Goal: Task Accomplishment & Management: Manage account settings

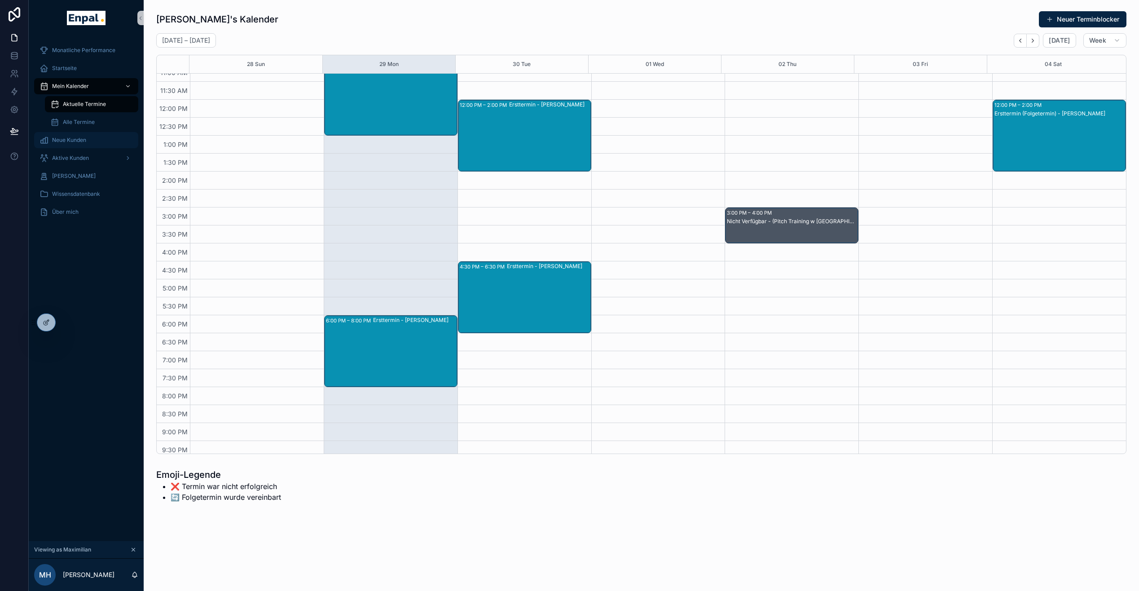
scroll to position [153, 0]
click at [68, 323] on icon at bounding box center [65, 322] width 7 height 7
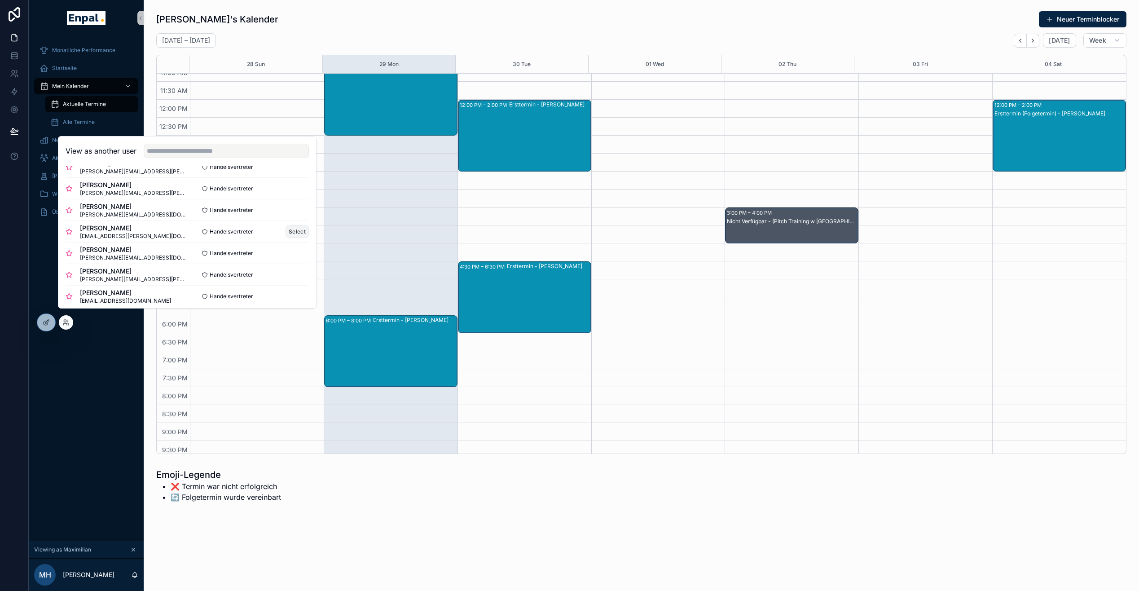
scroll to position [210, 0]
click at [293, 237] on button "Select" at bounding box center [296, 231] width 23 height 13
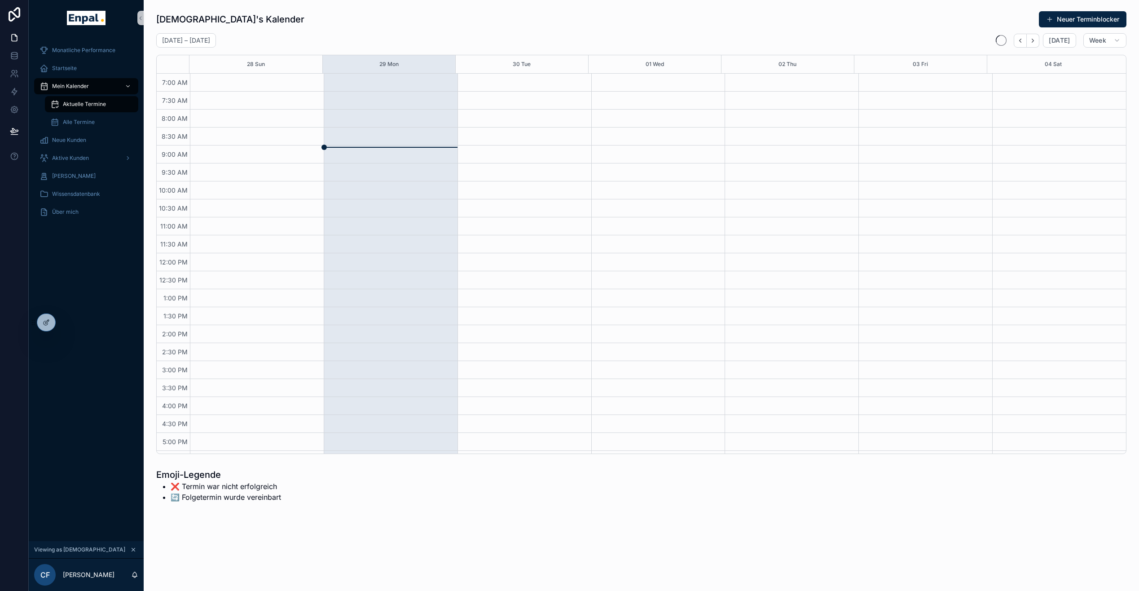
scroll to position [153, 0]
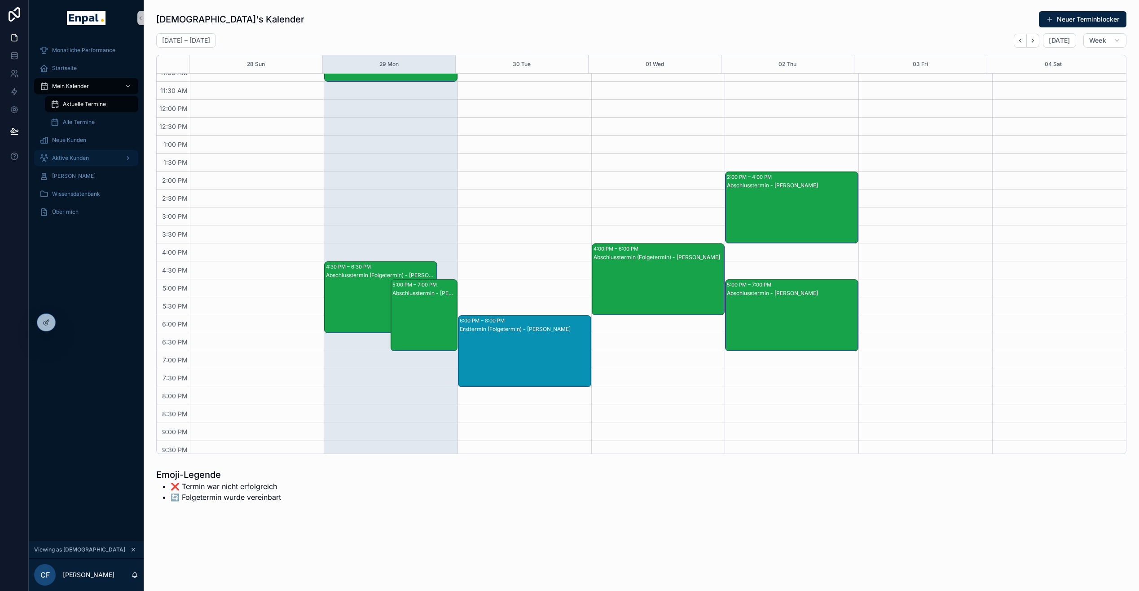
click at [82, 153] on div "Aktive Kunden" at bounding box center [85, 158] width 93 height 14
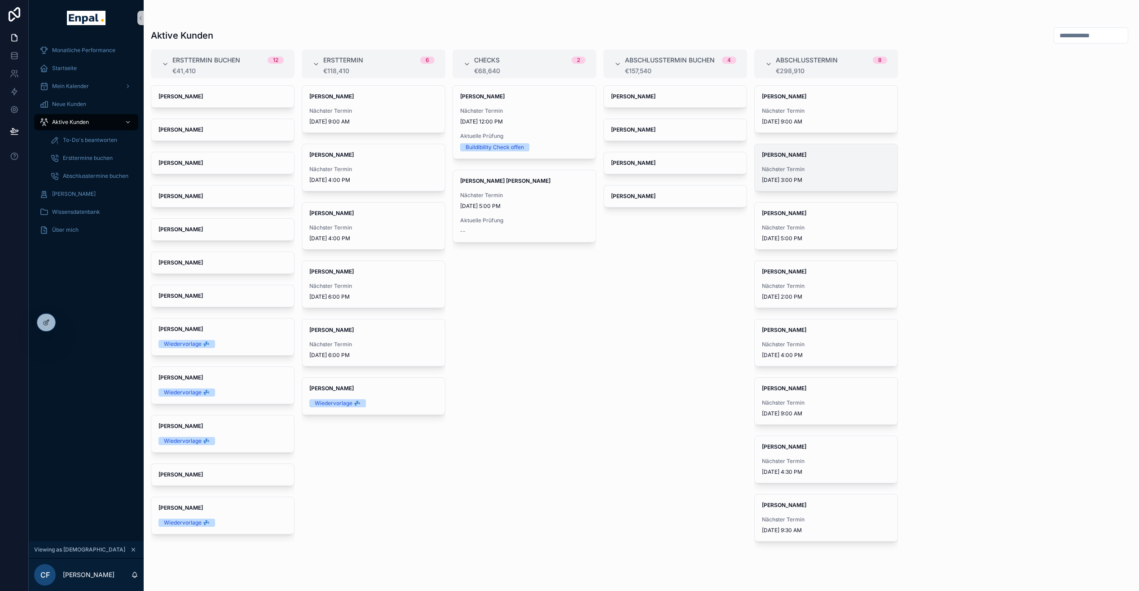
scroll to position [18, 0]
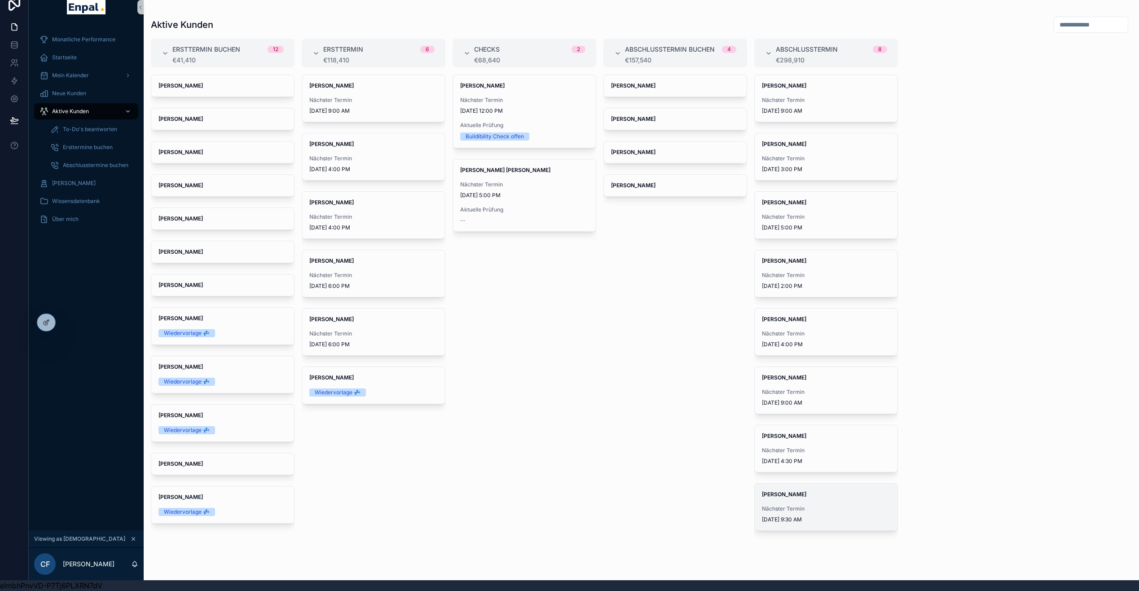
click at [827, 491] on span "Marvin Lang" at bounding box center [826, 494] width 128 height 7
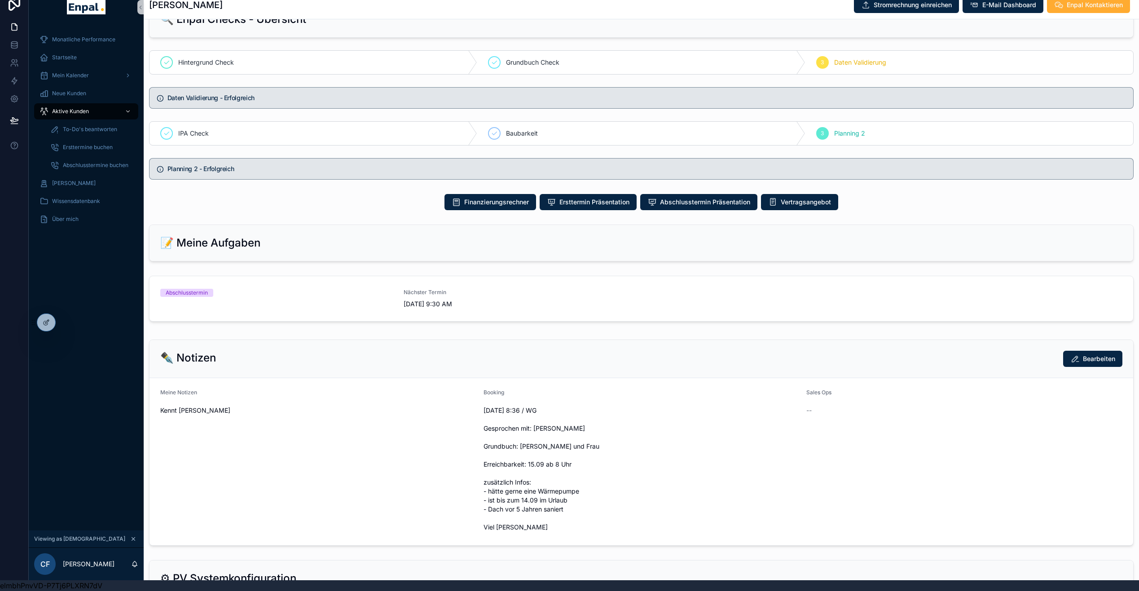
scroll to position [498, 0]
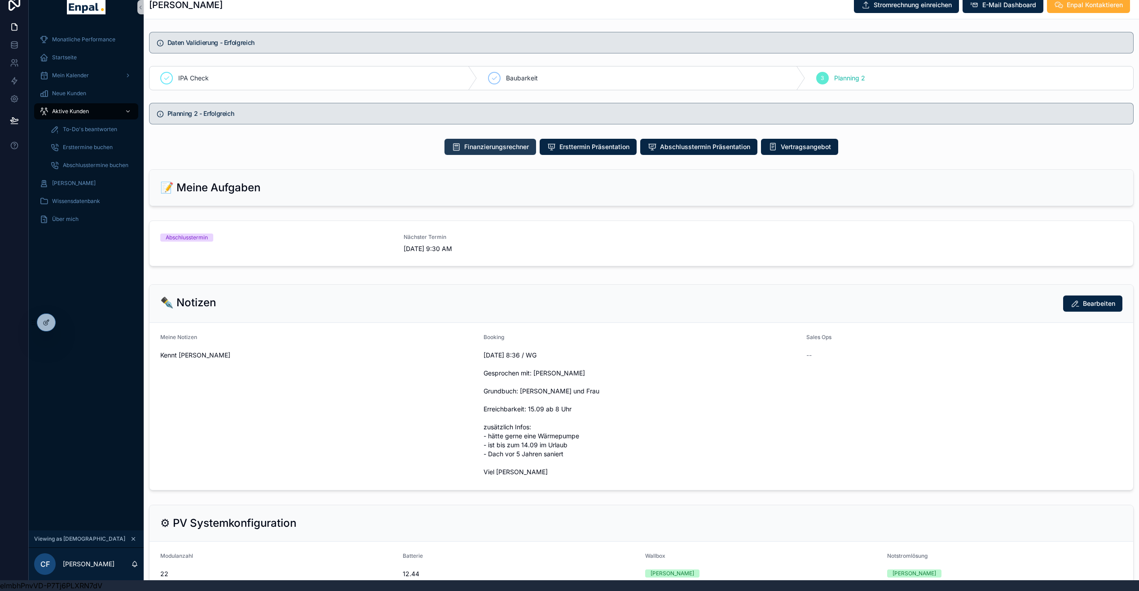
click at [520, 150] on span "Finanzierungsrechner" at bounding box center [496, 146] width 65 height 9
drag, startPoint x: 84, startPoint y: 105, endPoint x: 109, endPoint y: 106, distance: 24.7
click at [84, 108] on span "Aktive Kunden" at bounding box center [70, 111] width 37 height 7
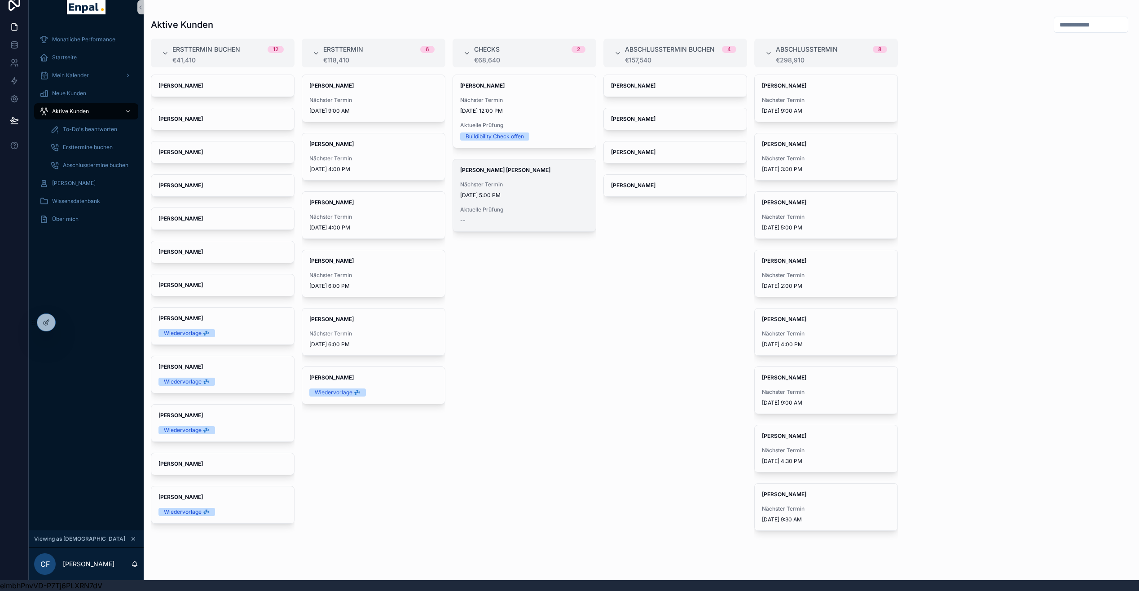
click at [548, 181] on span "Nächster Termin" at bounding box center [524, 184] width 128 height 7
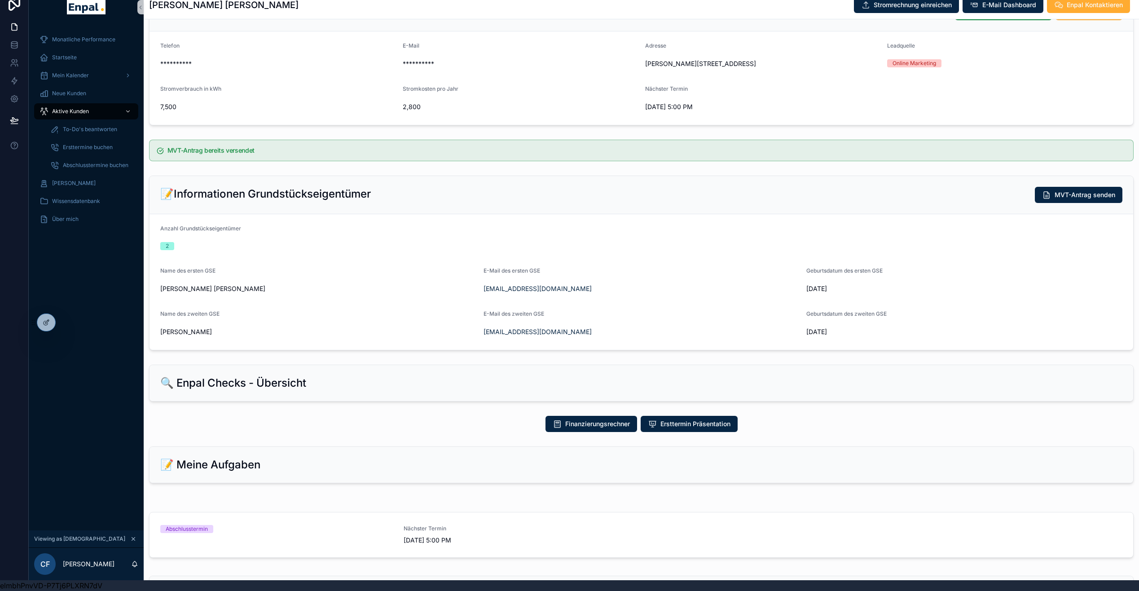
scroll to position [298, 0]
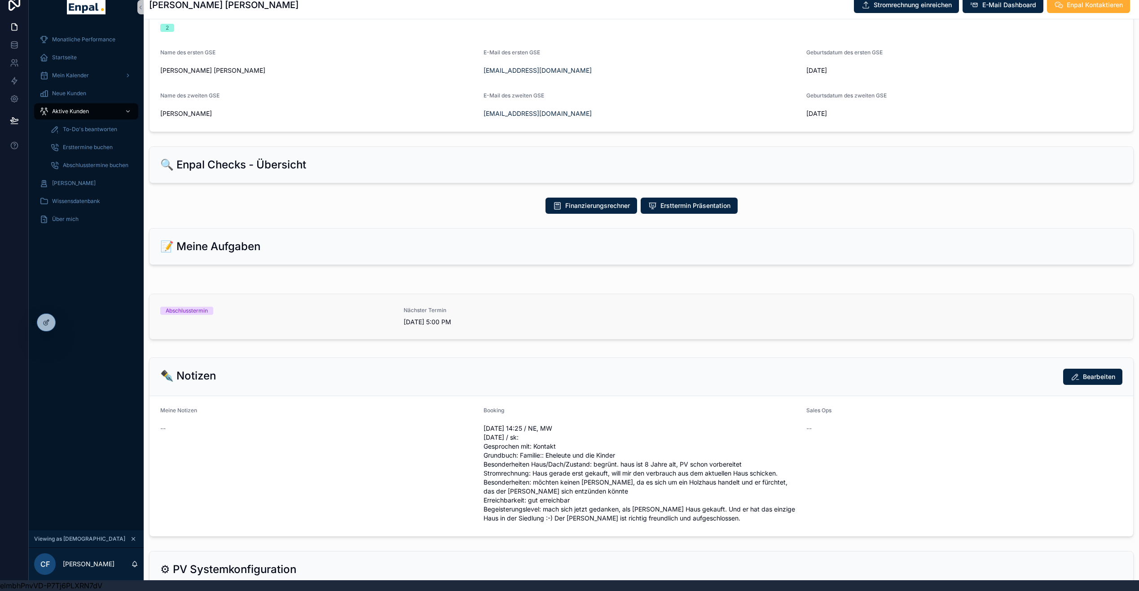
click at [443, 326] on span "[DATE] 5:00 PM" at bounding box center [519, 321] width 232 height 9
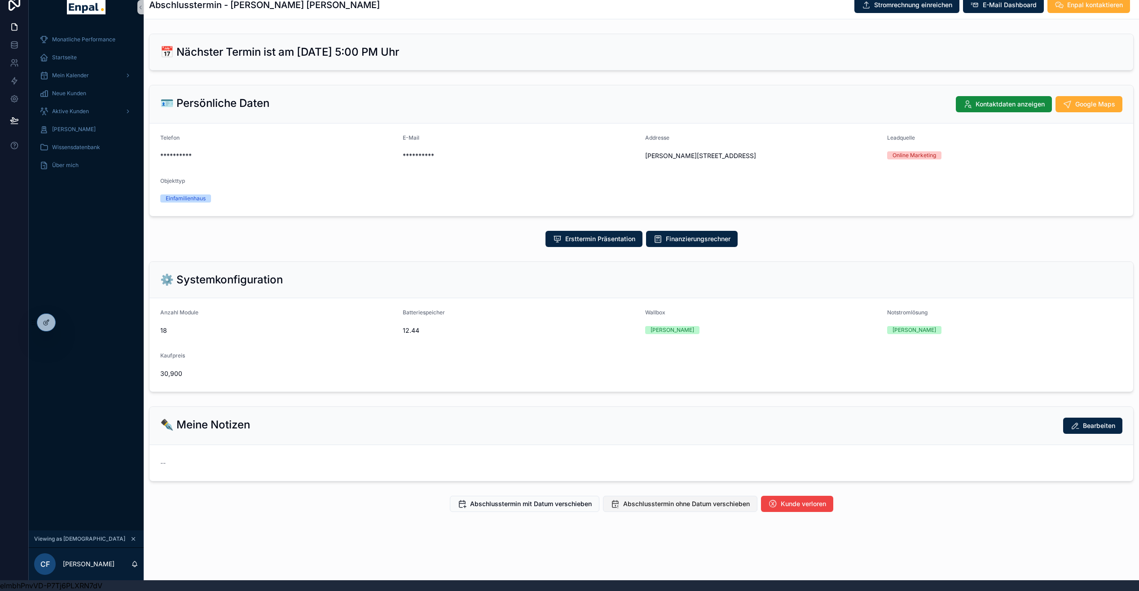
click at [656, 511] on button "Abschlusstermin ohne Datum verschieben" at bounding box center [680, 503] width 154 height 16
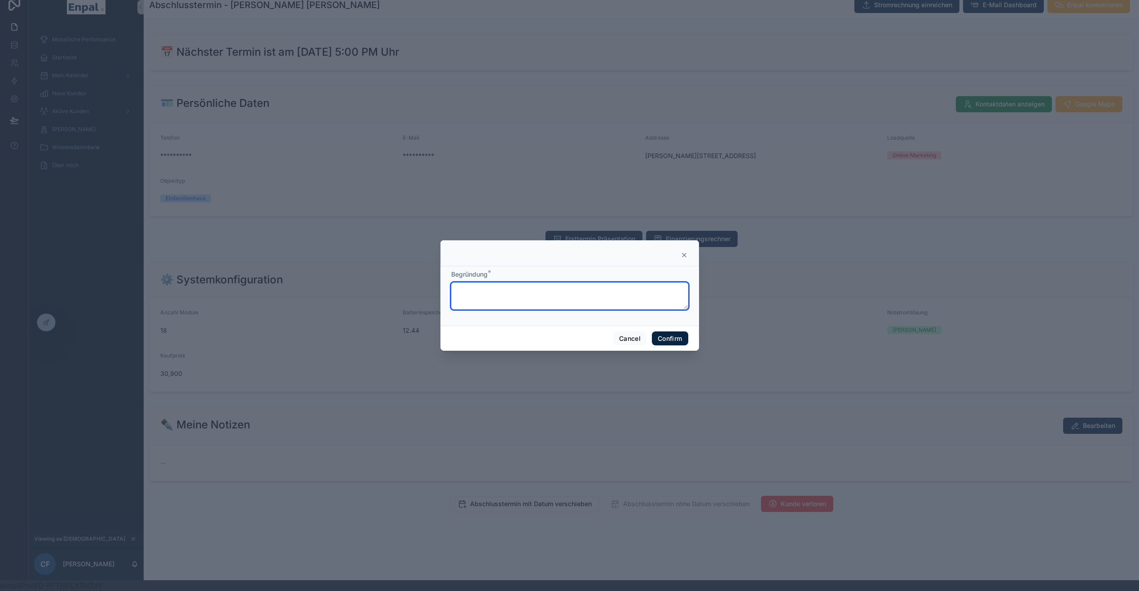
click at [539, 298] on textarea at bounding box center [569, 295] width 237 height 27
type textarea "**********"
click at [660, 336] on button "Confirm" at bounding box center [670, 338] width 36 height 14
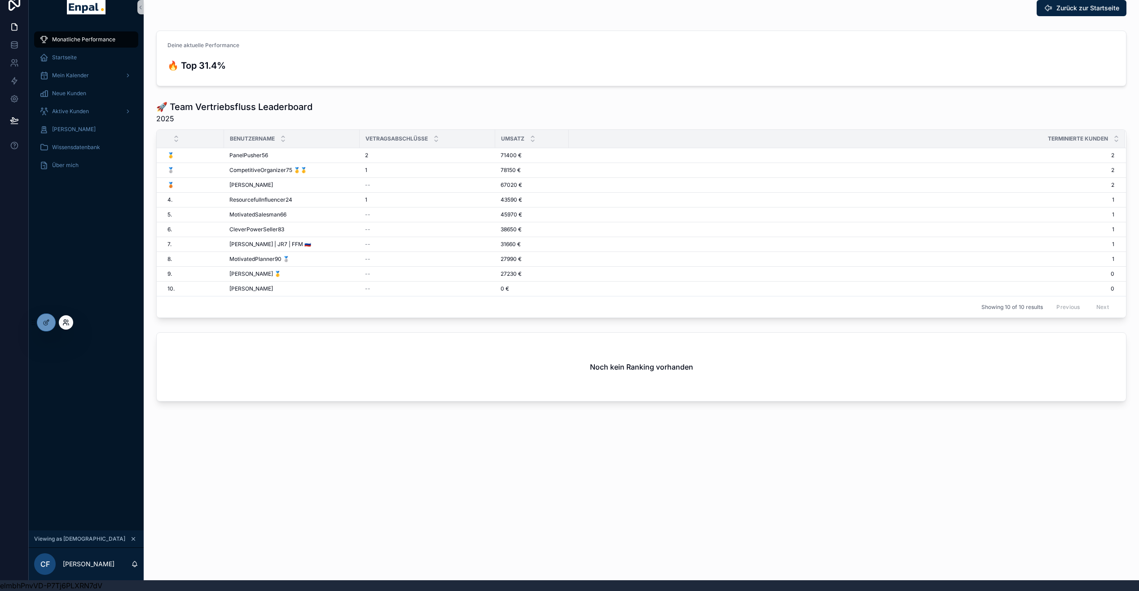
click at [67, 324] on icon at bounding box center [65, 322] width 7 height 7
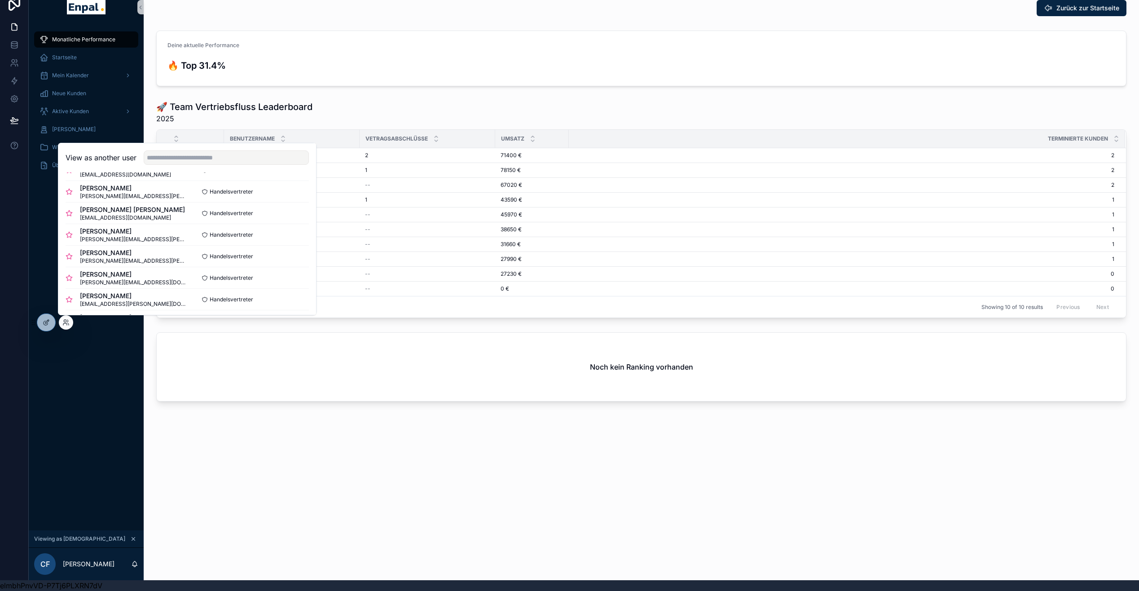
scroll to position [157, 0]
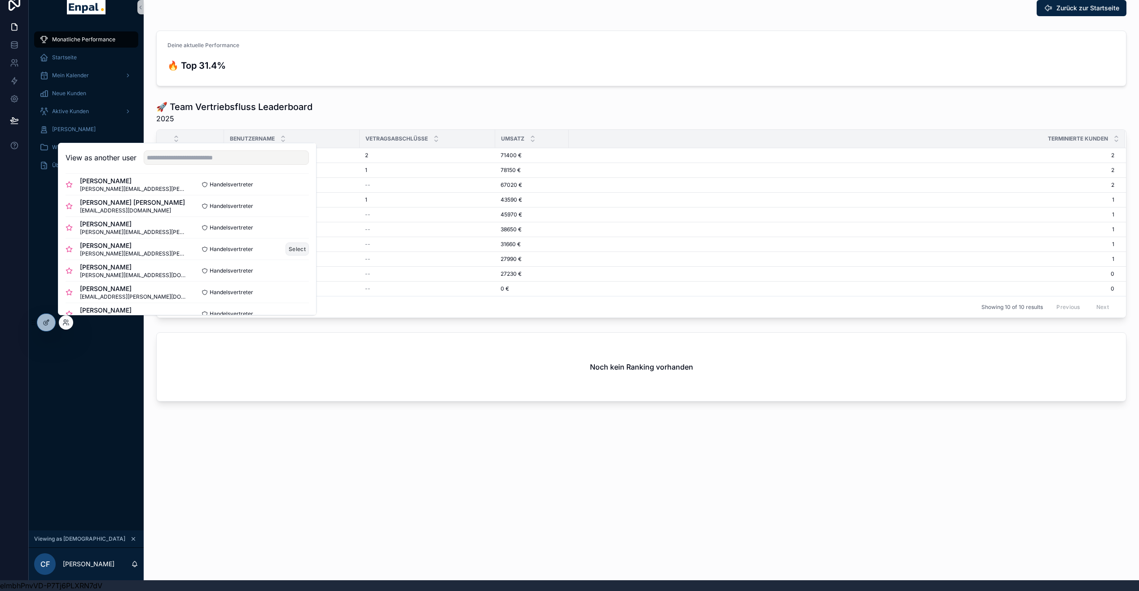
click at [297, 249] on button "Select" at bounding box center [296, 248] width 23 height 13
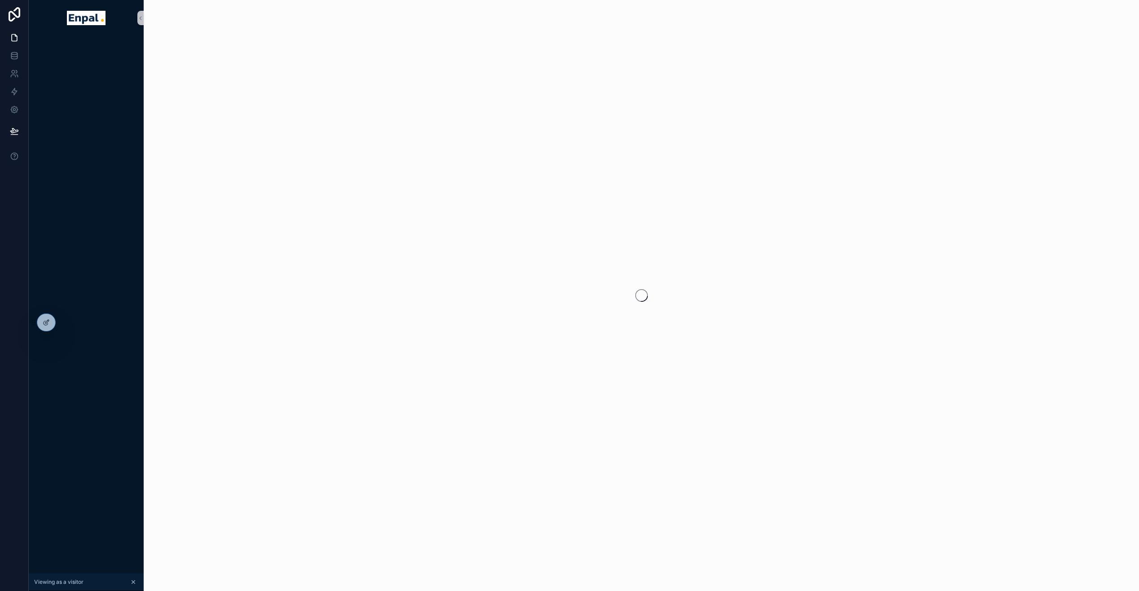
scroll to position [18, 0]
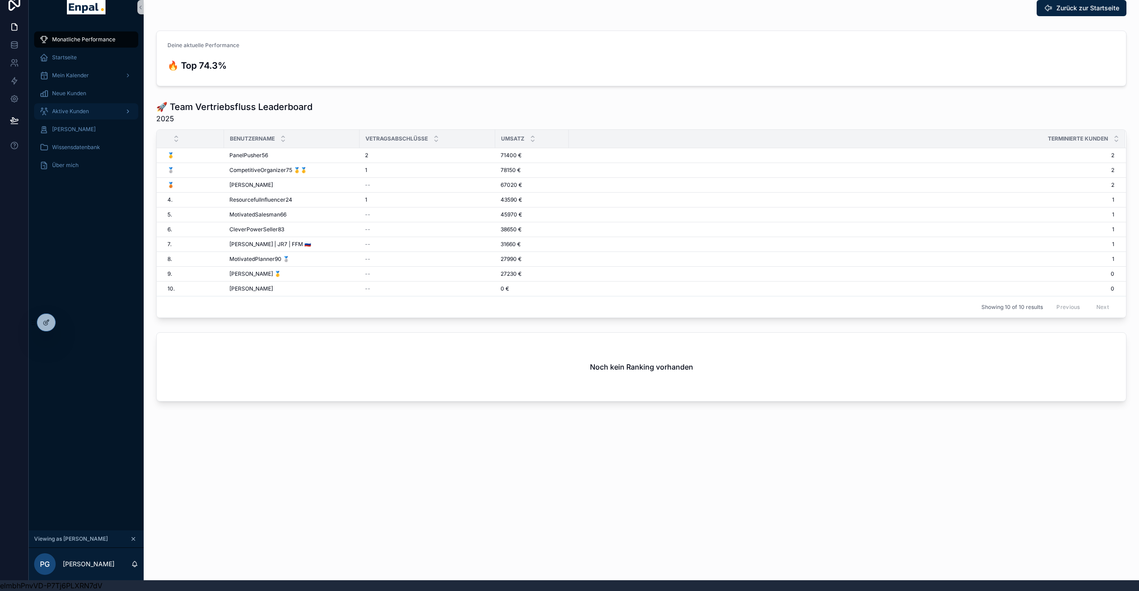
click at [82, 108] on span "Aktive Kunden" at bounding box center [70, 111] width 37 height 7
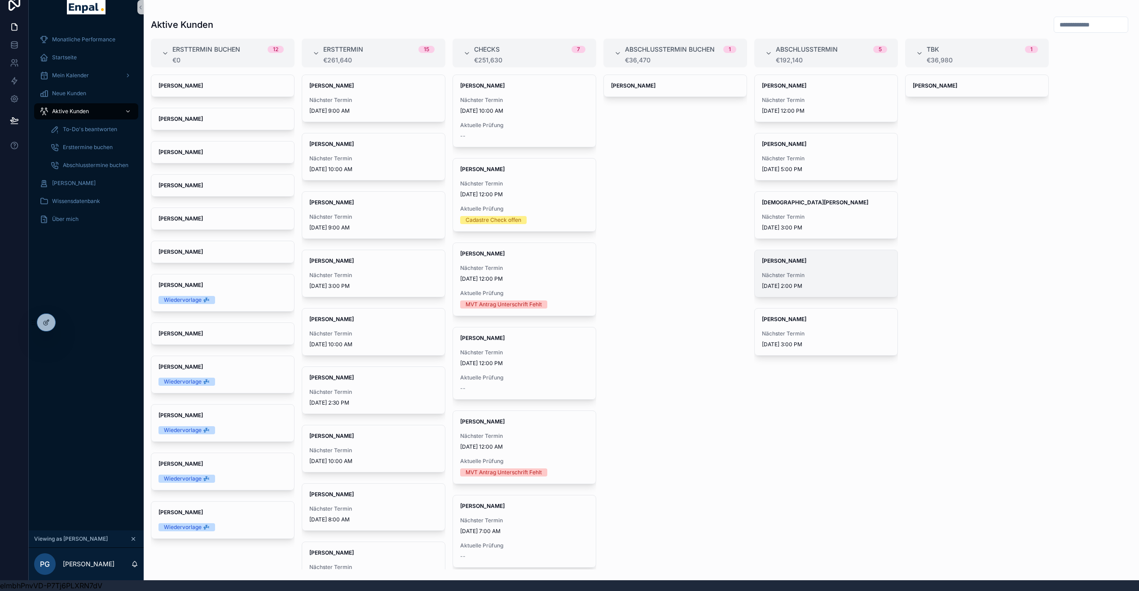
click at [815, 258] on div "Elfi Thieme Nächster Termin 9/24/2025 2:00 PM" at bounding box center [825, 273] width 143 height 47
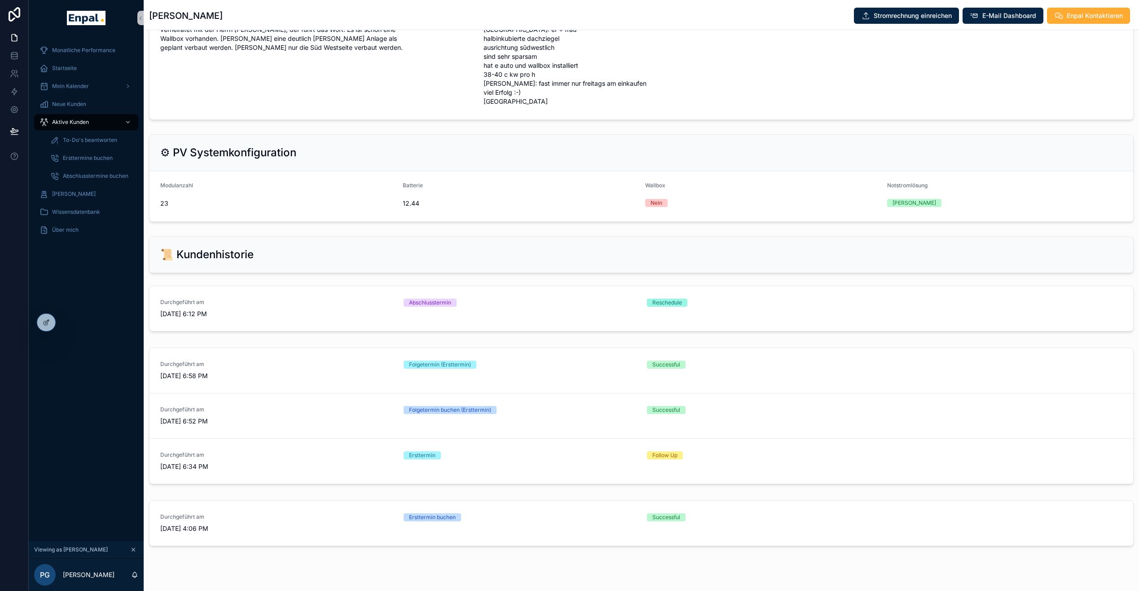
scroll to position [822, 0]
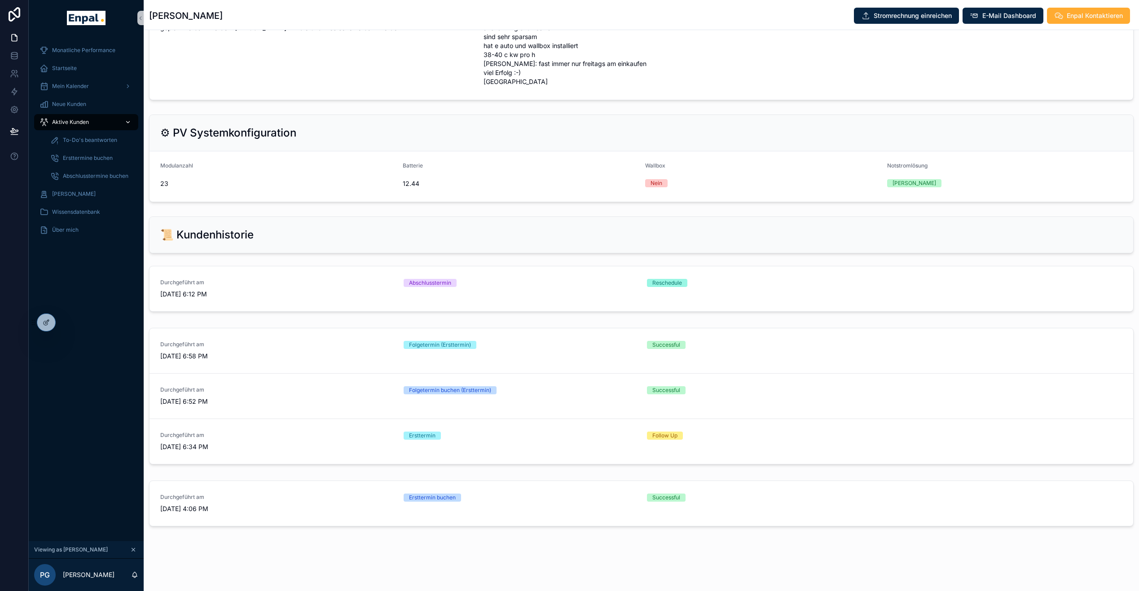
click at [85, 124] on span "Aktive Kunden" at bounding box center [70, 121] width 37 height 7
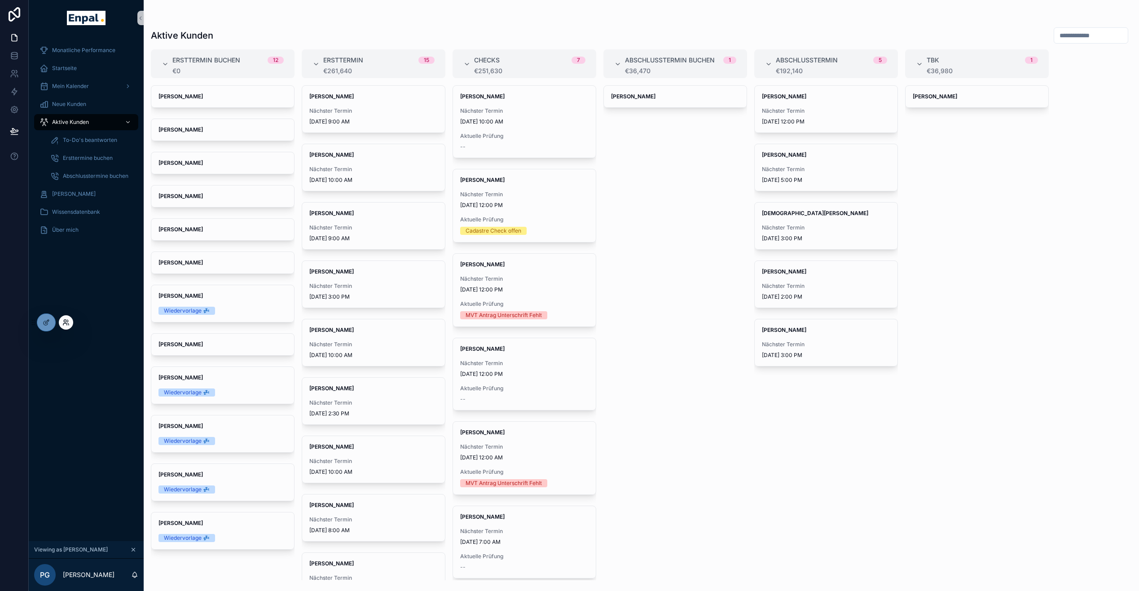
click at [64, 323] on icon at bounding box center [65, 322] width 7 height 7
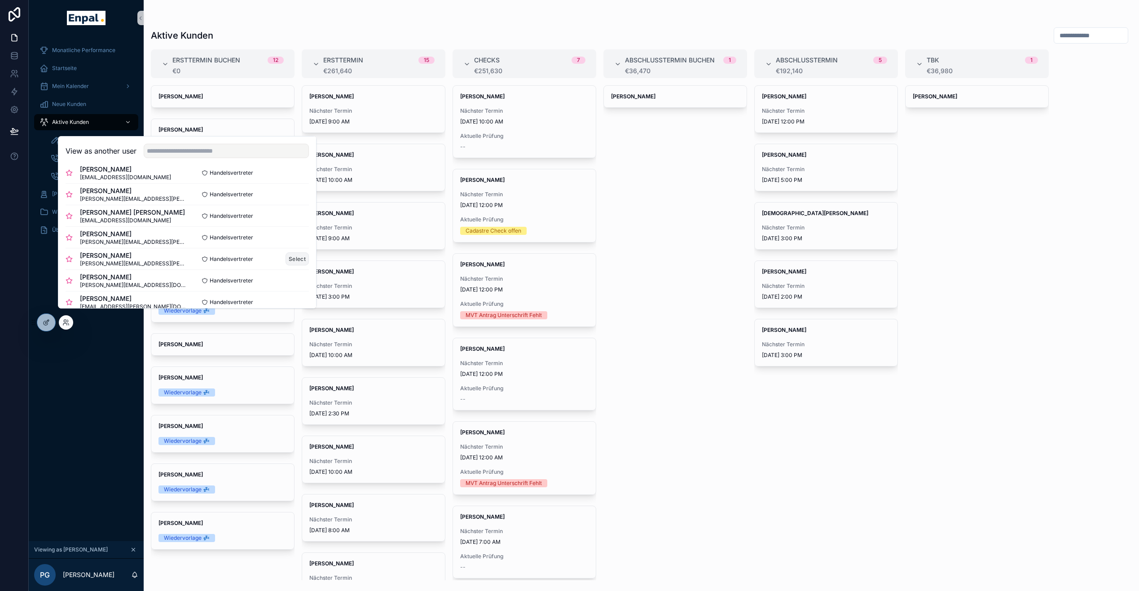
scroll to position [139, 0]
click at [295, 224] on button "Select" at bounding box center [296, 216] width 23 height 13
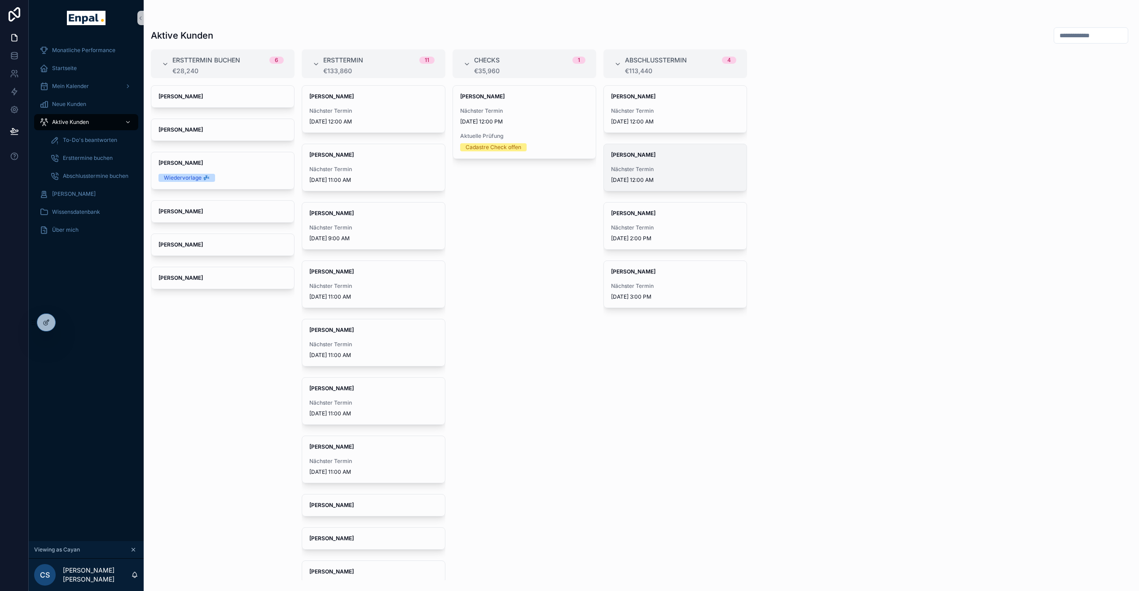
click at [664, 173] on div "Nächster Termin [DATE] 12:00 AM" at bounding box center [675, 175] width 128 height 18
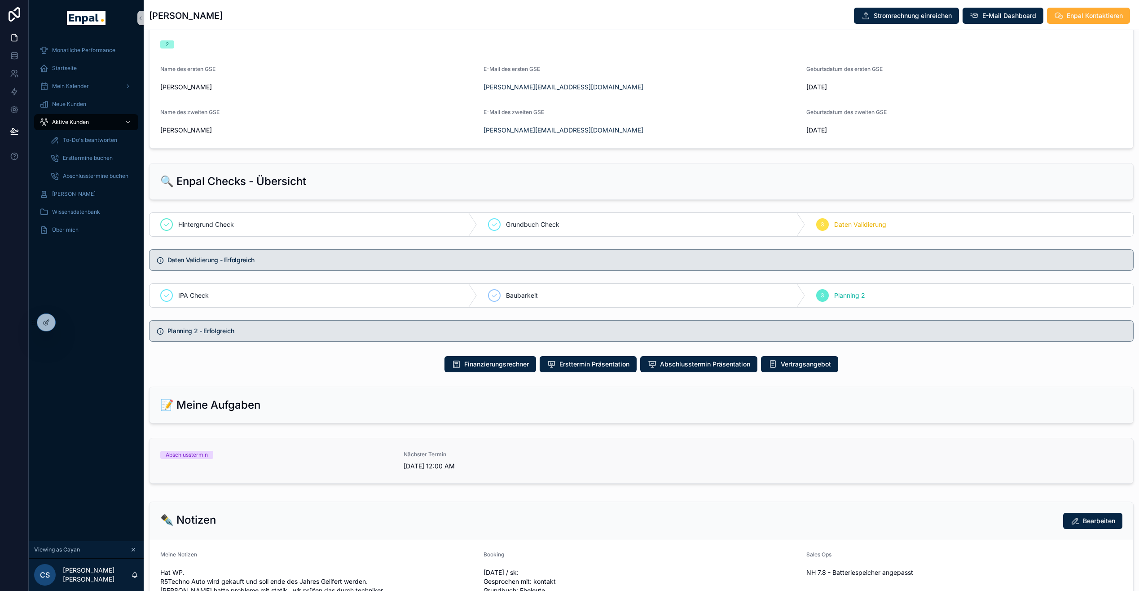
scroll to position [369, 0]
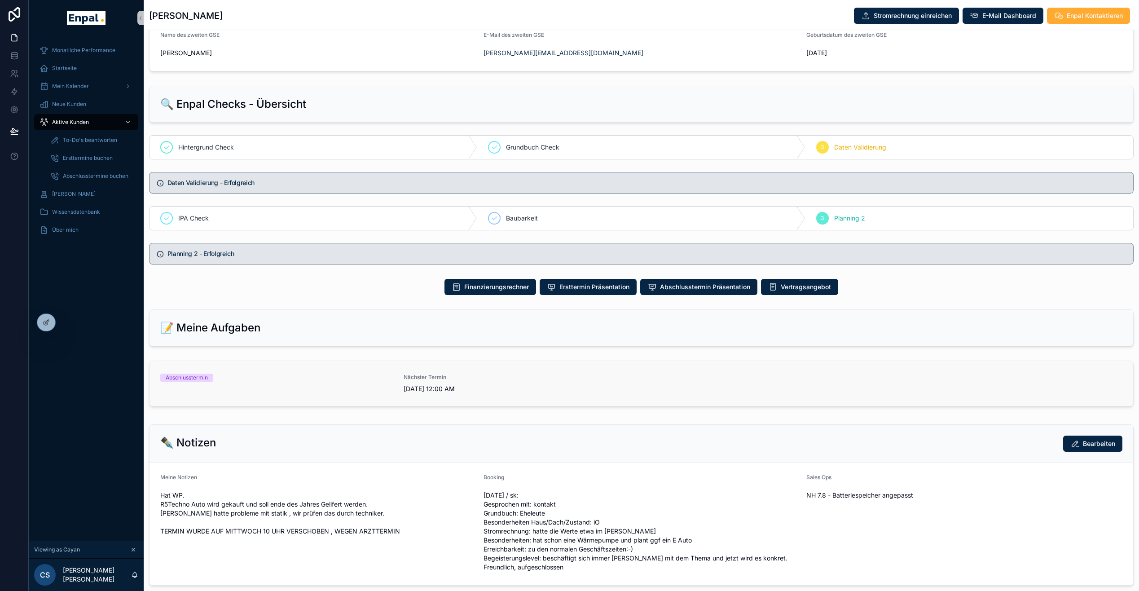
click at [513, 381] on span "Nächster Termin" at bounding box center [519, 376] width 232 height 7
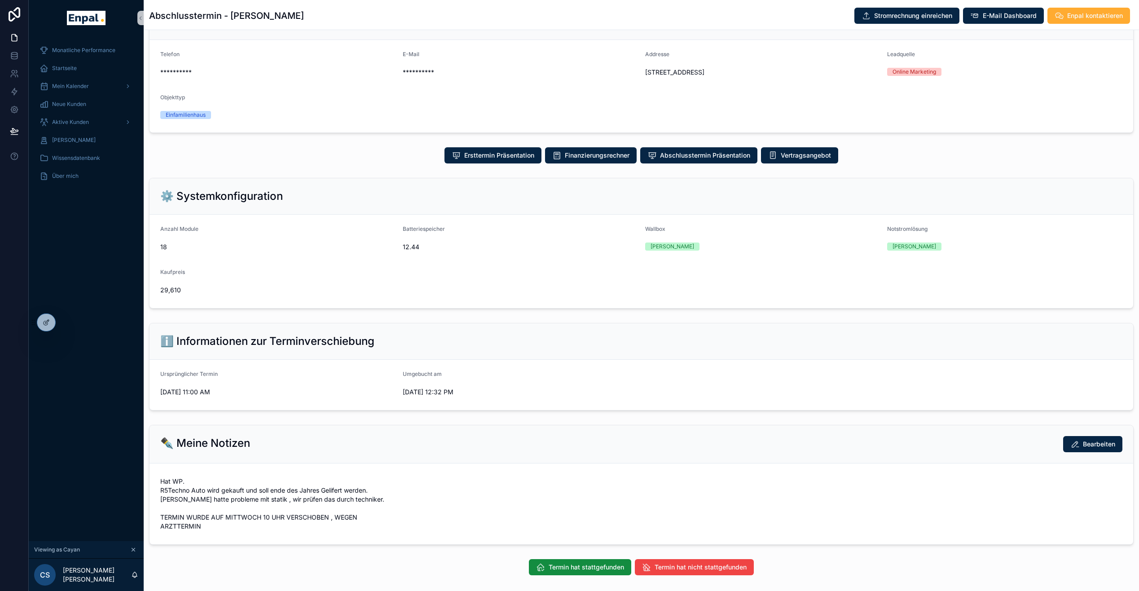
scroll to position [142, 0]
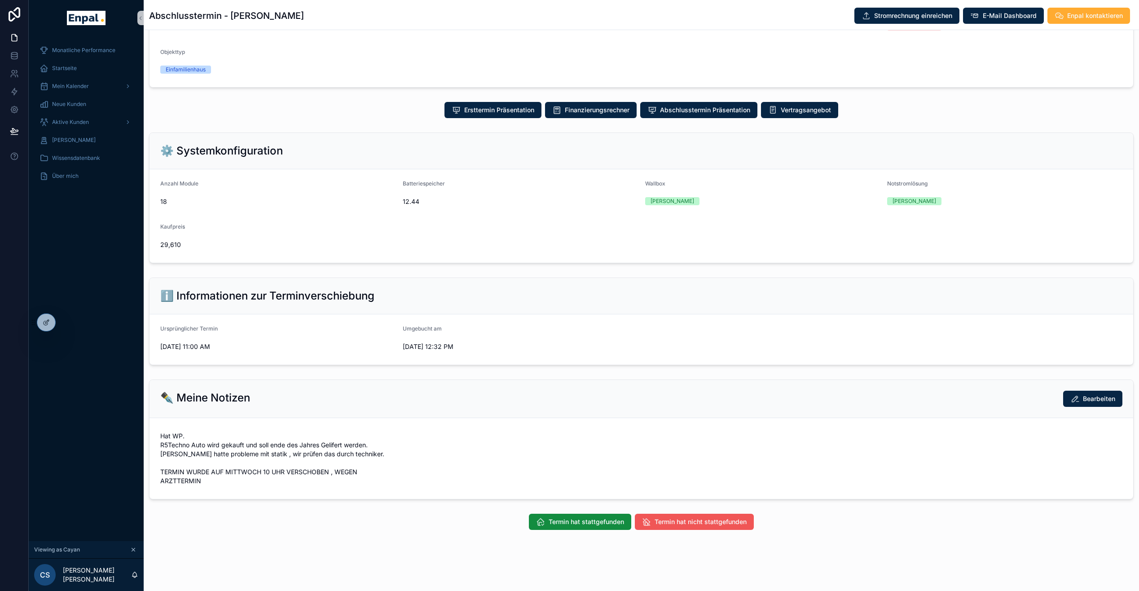
click at [704, 526] on span "Termin hat nicht stattgefunden" at bounding box center [700, 521] width 92 height 9
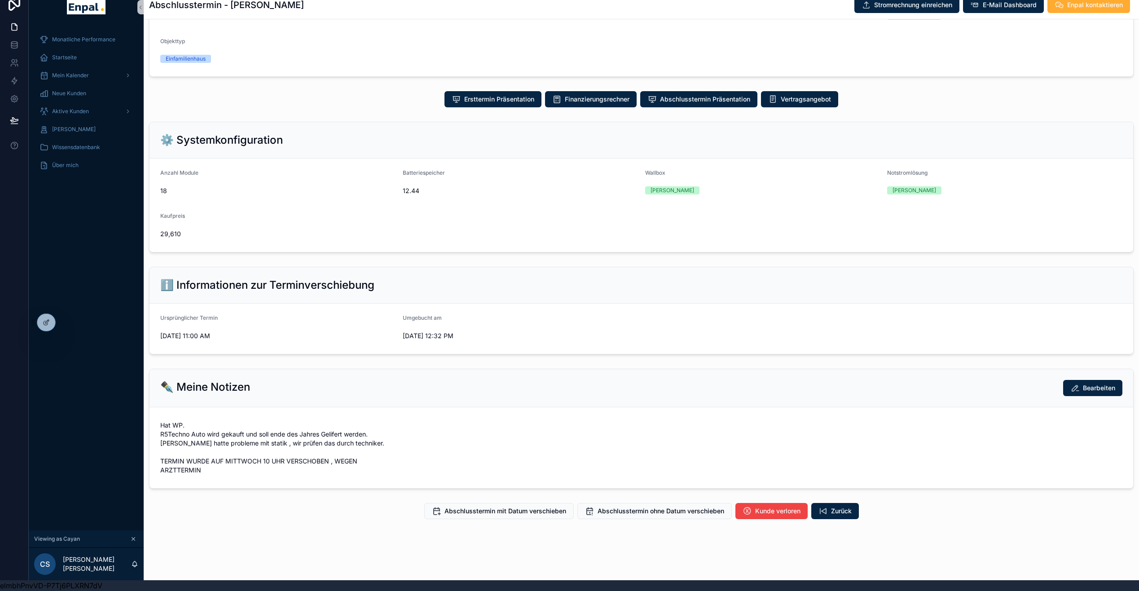
scroll to position [18, 0]
click at [644, 508] on span "Abschlusstermin ohne Datum verschieben" at bounding box center [660, 510] width 127 height 9
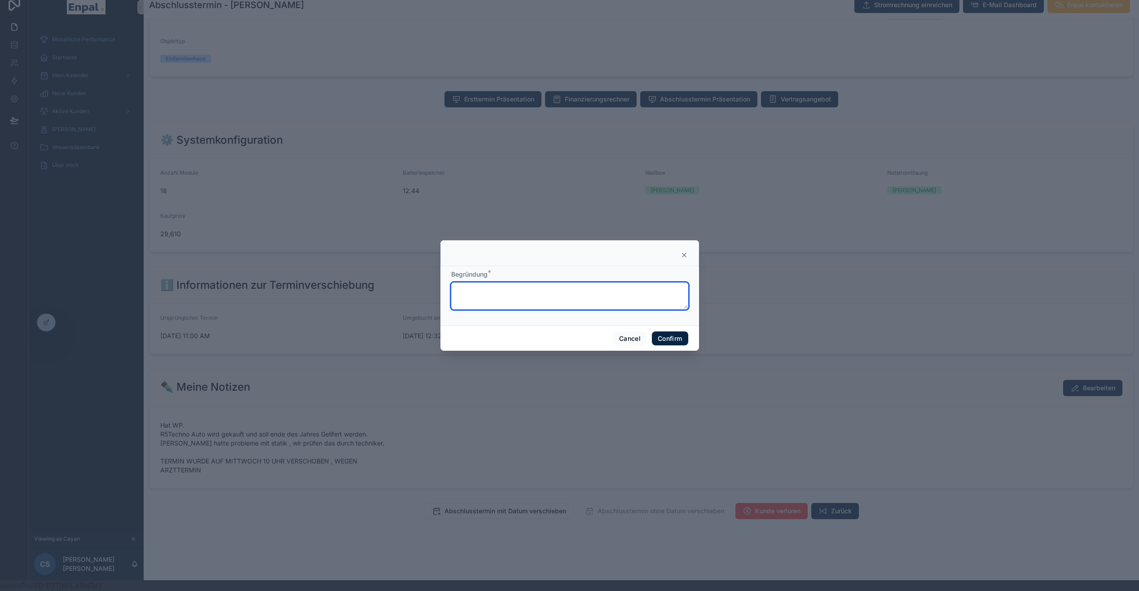
click at [527, 297] on textarea at bounding box center [569, 295] width 237 height 27
type textarea "**********"
click at [667, 340] on button "Confirm" at bounding box center [670, 338] width 36 height 14
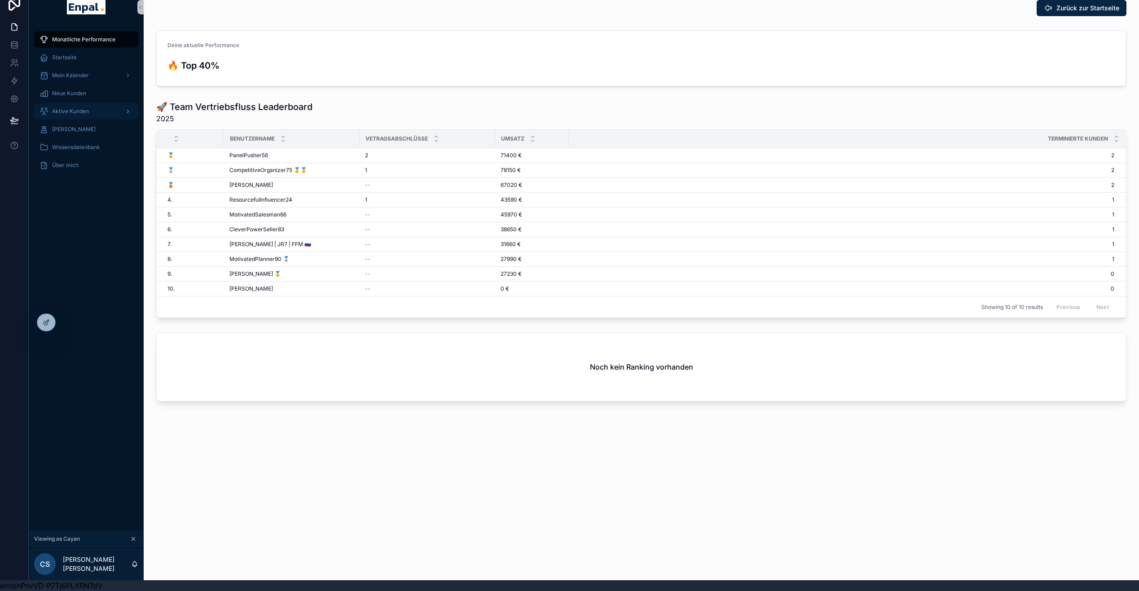
click at [66, 108] on span "Aktive Kunden" at bounding box center [70, 111] width 37 height 7
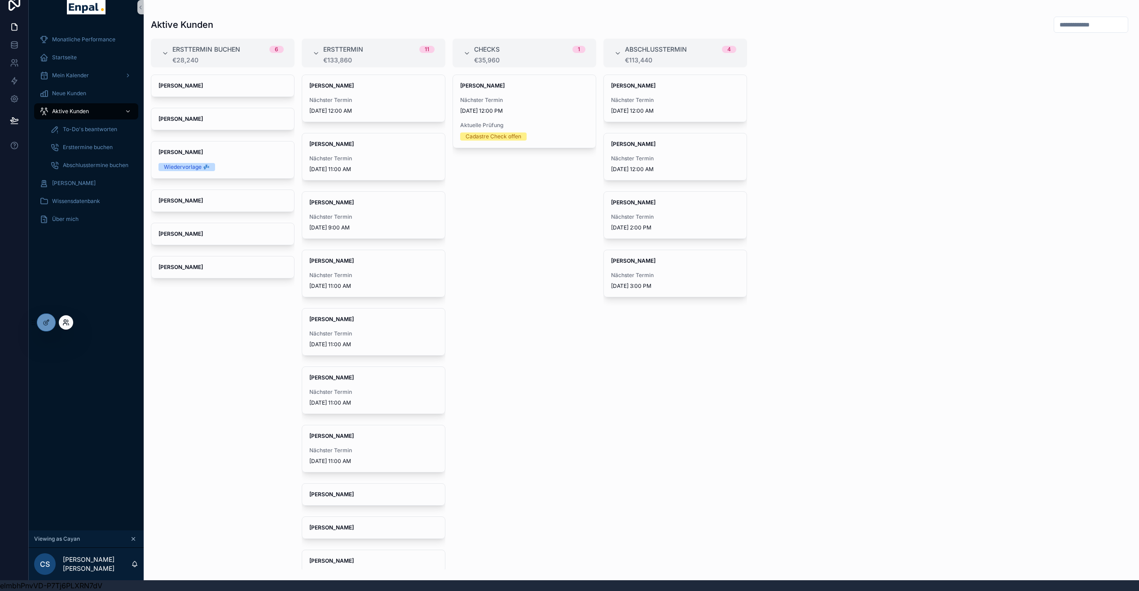
click at [63, 324] on icon at bounding box center [65, 324] width 4 height 2
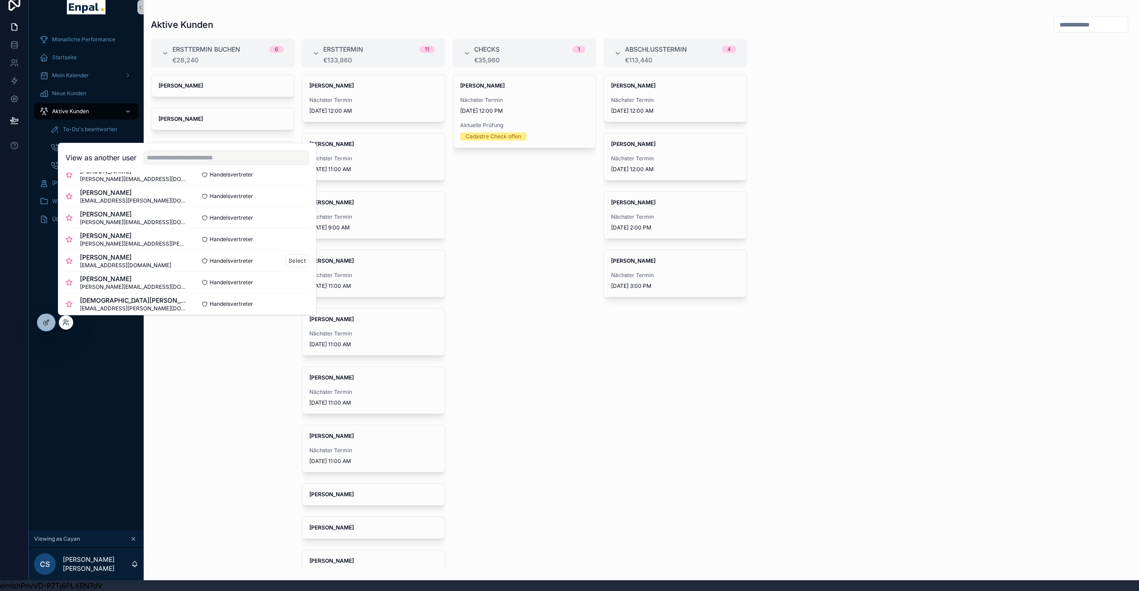
scroll to position [260, 0]
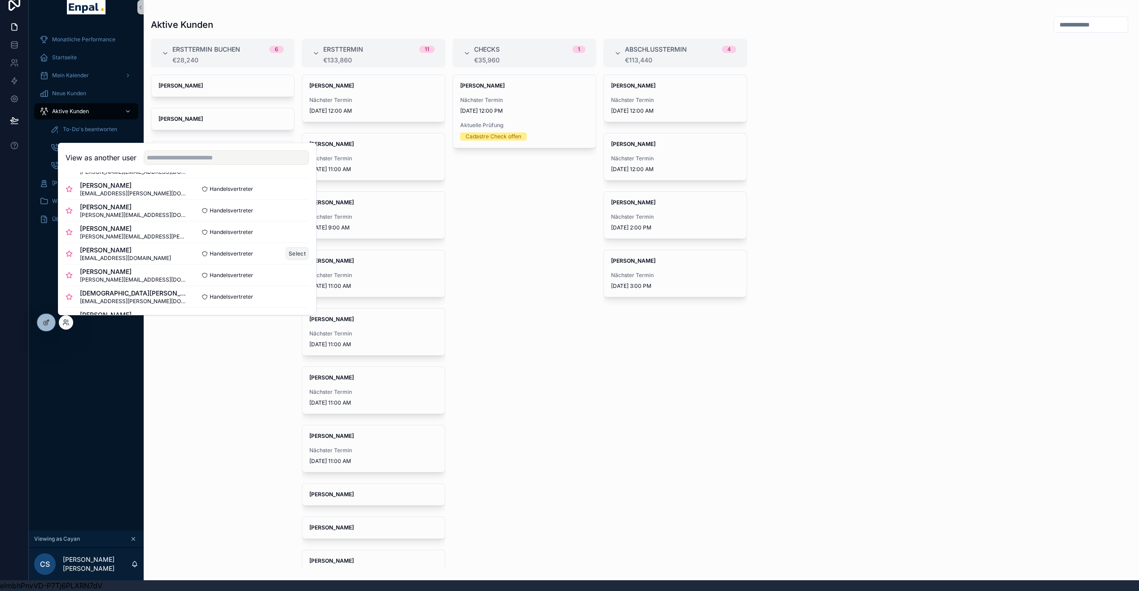
click at [293, 251] on button "Select" at bounding box center [296, 253] width 23 height 13
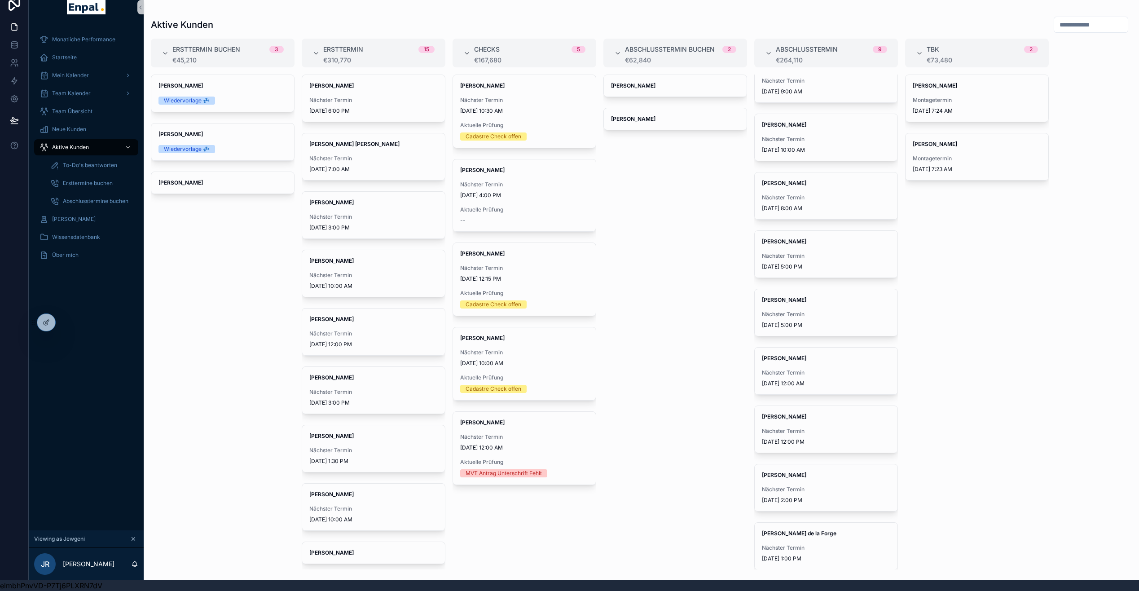
scroll to position [20, 0]
click at [813, 251] on span "Nächster Termin" at bounding box center [826, 254] width 128 height 7
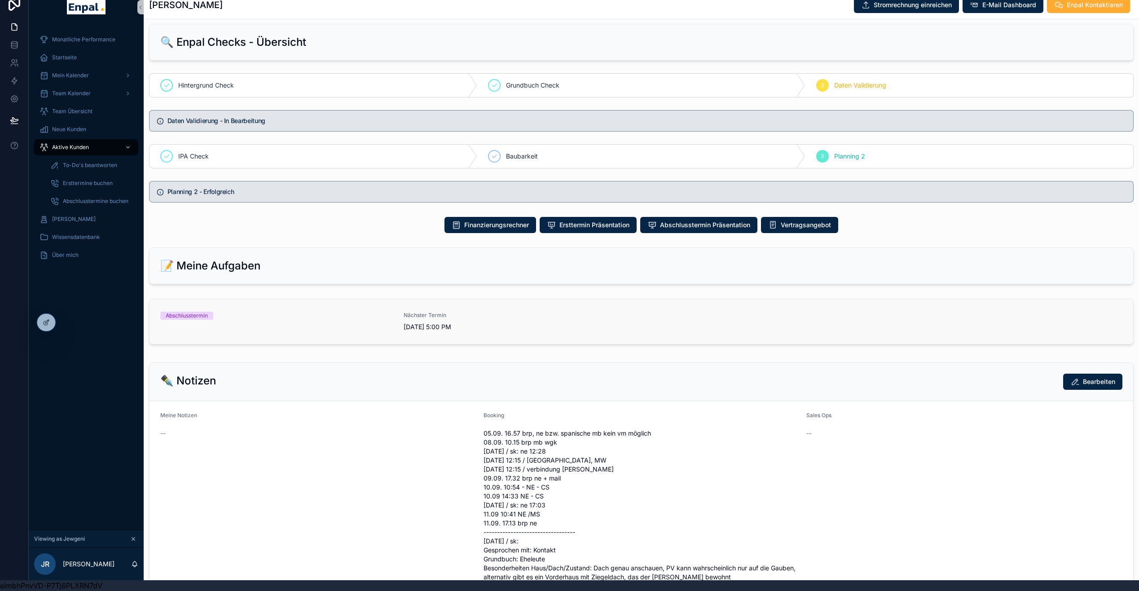
scroll to position [420, 0]
click at [495, 322] on div "Nächster Termin [DATE] 5:00 PM" at bounding box center [519, 322] width 232 height 20
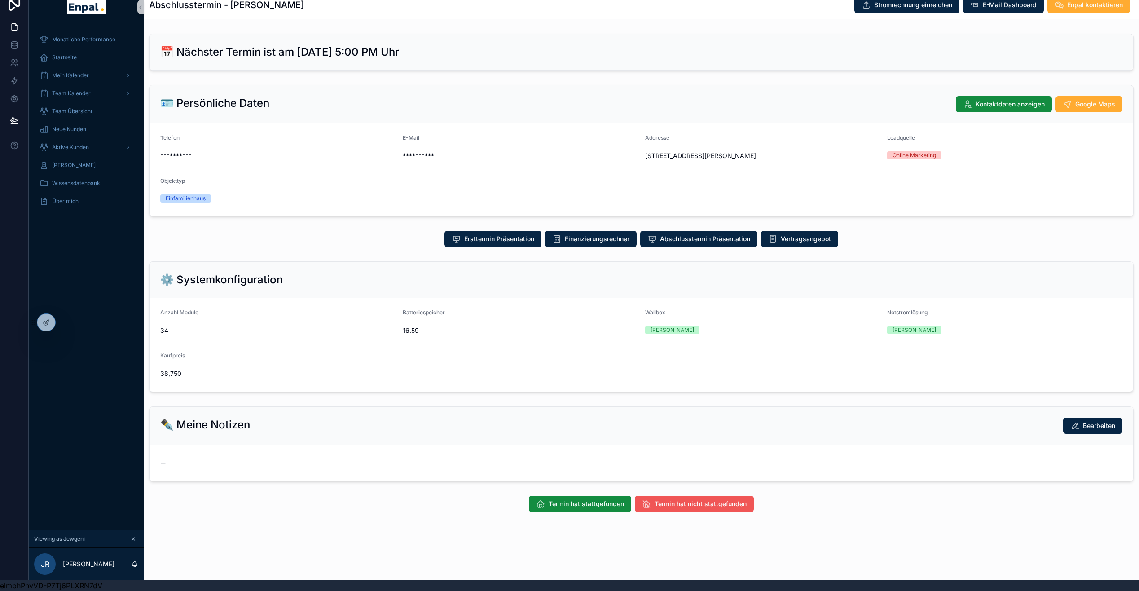
click at [688, 505] on span "Termin hat nicht stattgefunden" at bounding box center [700, 503] width 92 height 9
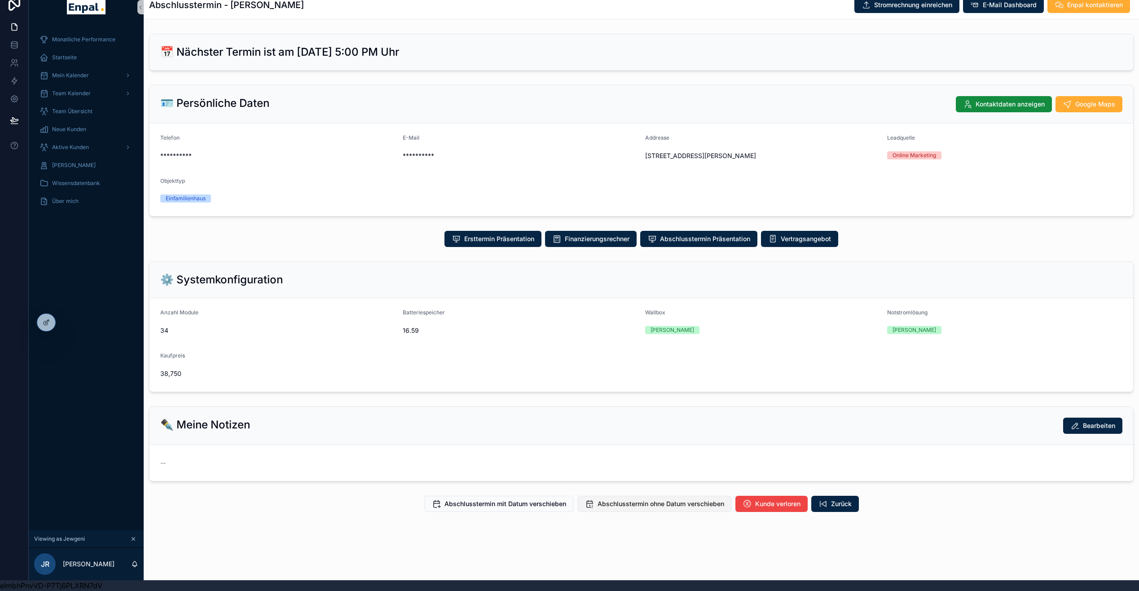
click at [639, 504] on span "Abschlusstermin ohne Datum verschieben" at bounding box center [660, 503] width 127 height 9
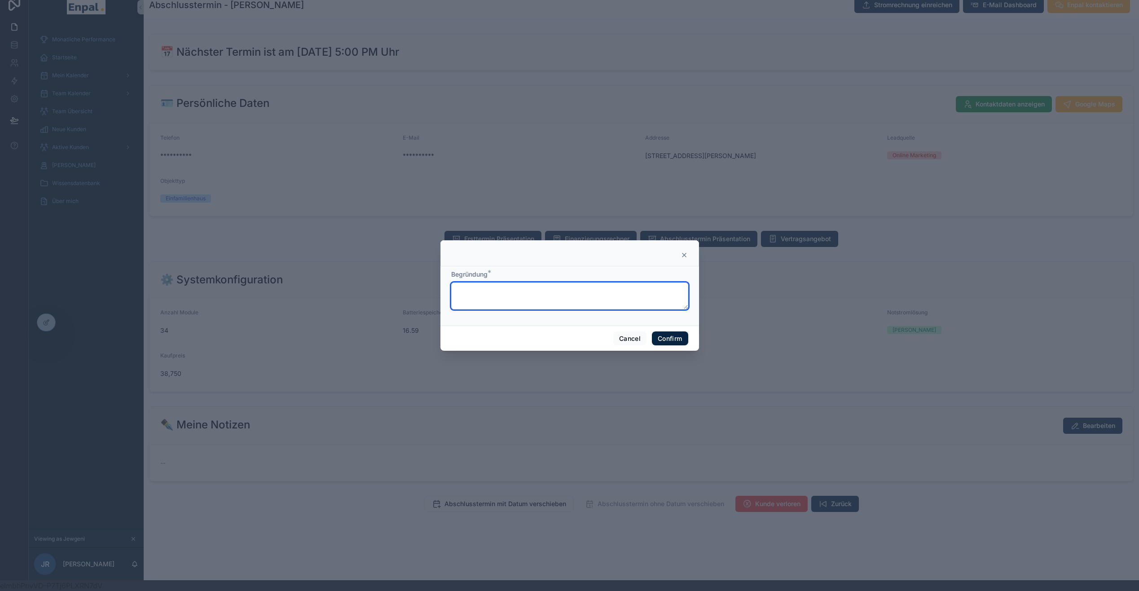
click at [531, 295] on textarea at bounding box center [569, 295] width 237 height 27
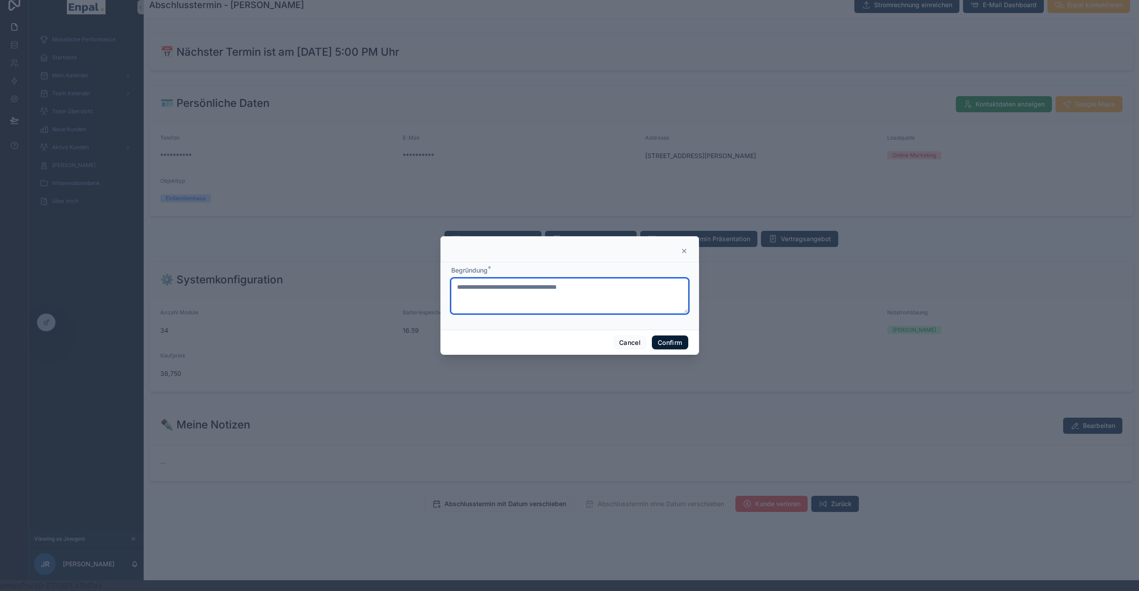
type textarea "**********"
click at [667, 342] on button "Confirm" at bounding box center [670, 342] width 36 height 14
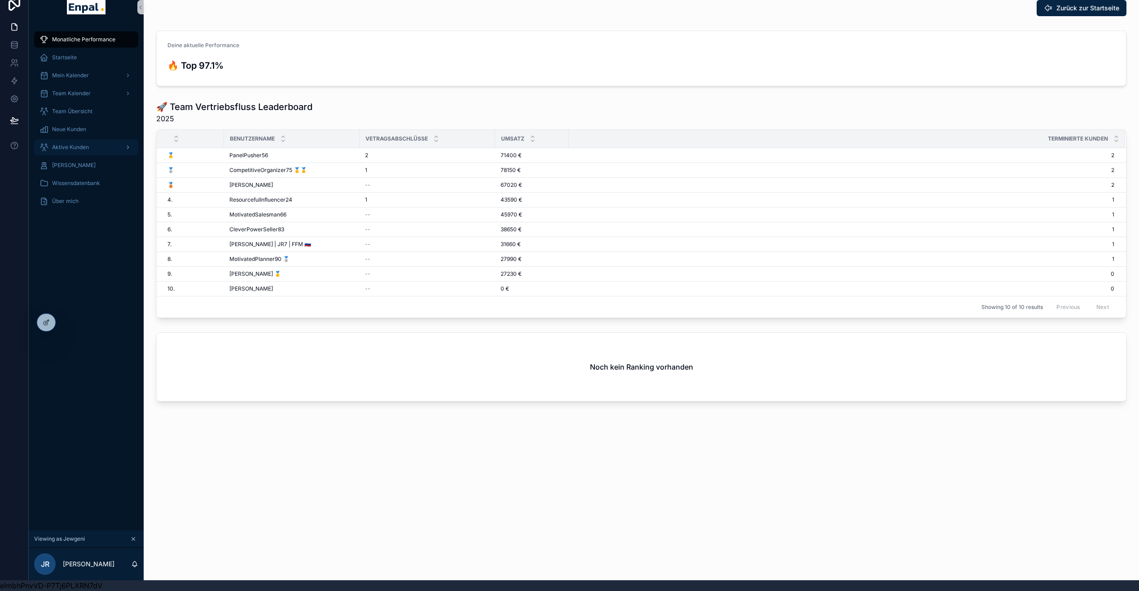
click at [87, 144] on span "Aktive Kunden" at bounding box center [70, 147] width 37 height 7
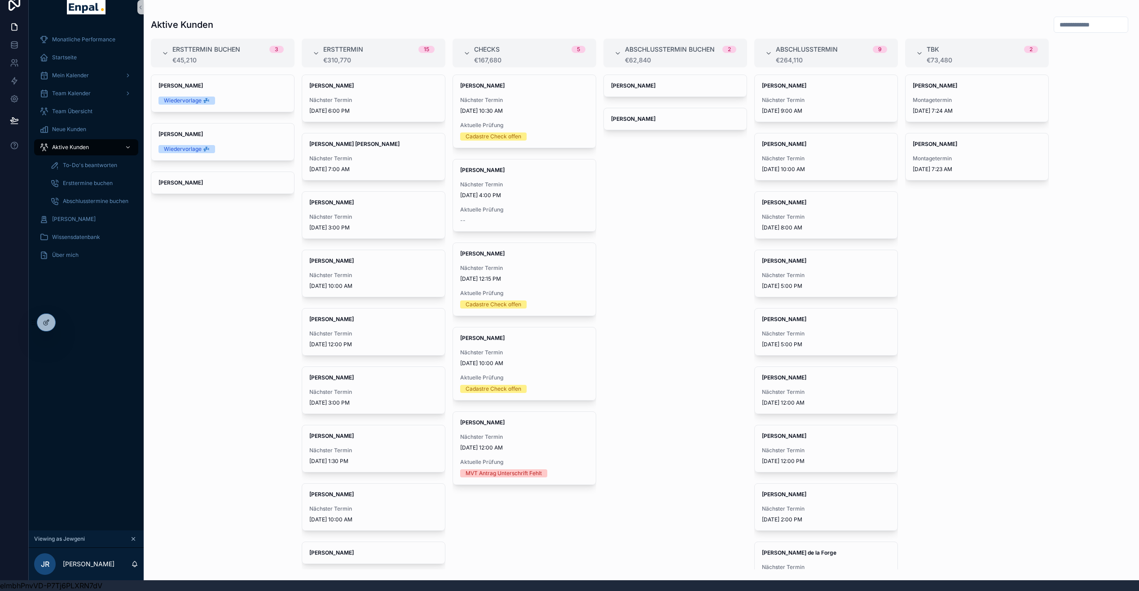
scroll to position [18, 7]
click at [807, 199] on span "[PERSON_NAME]" at bounding box center [826, 202] width 128 height 7
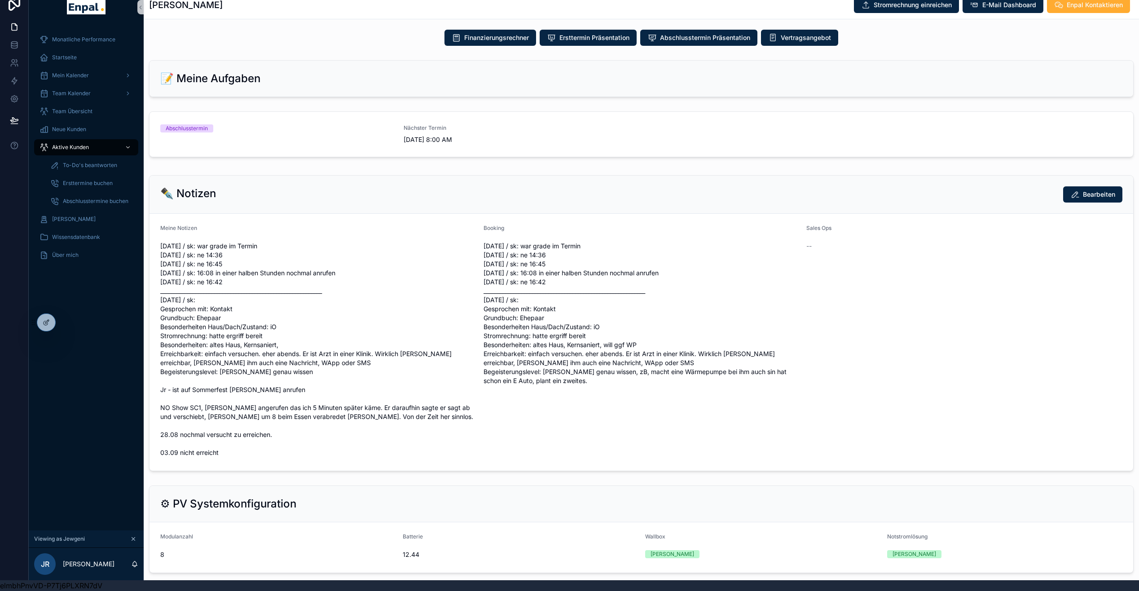
scroll to position [434, 0]
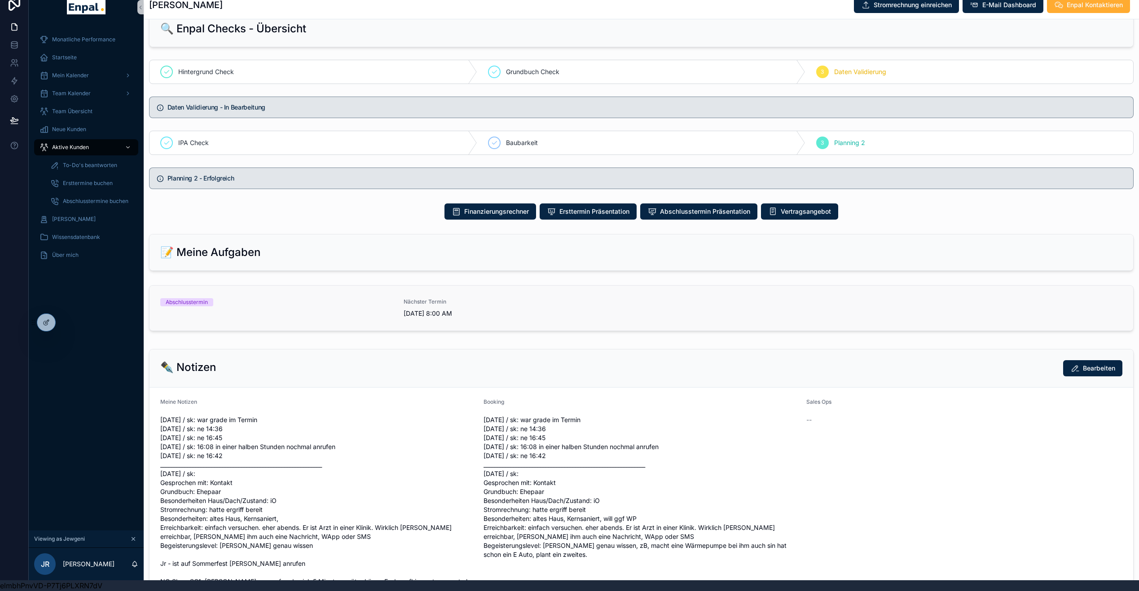
click at [648, 294] on link "Abschlusstermin Nächster Termin [DATE] 8:00 AM" at bounding box center [640, 307] width 983 height 45
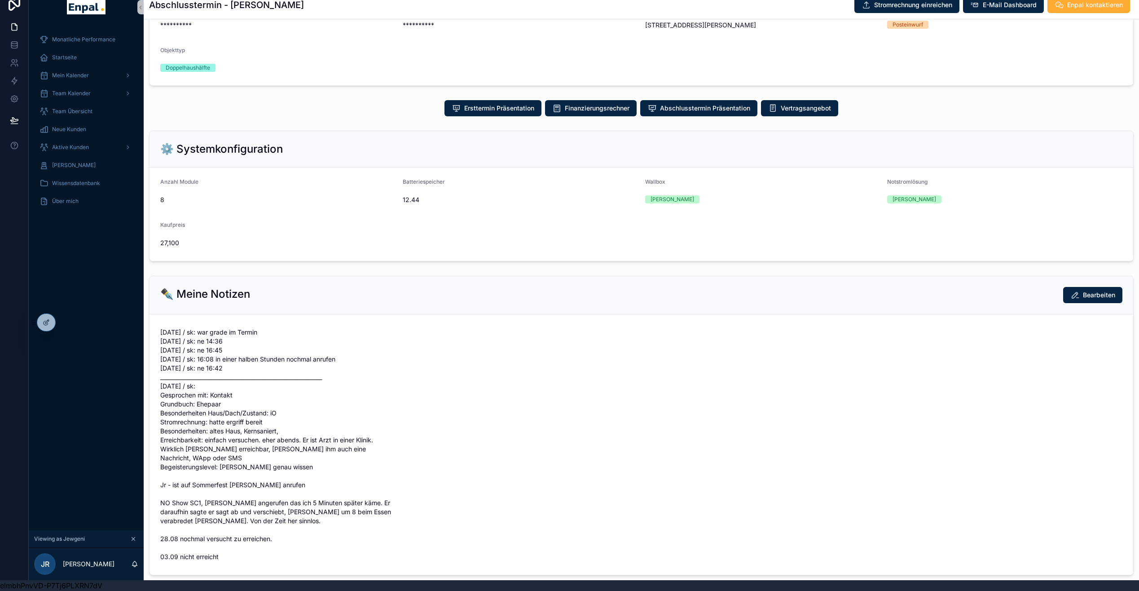
scroll to position [210, 0]
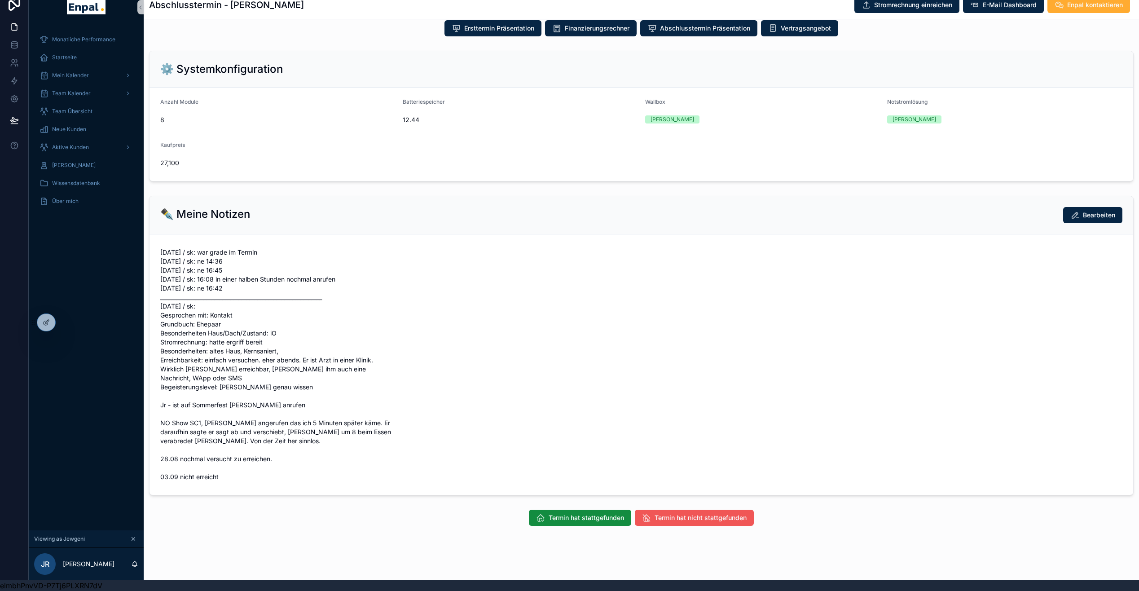
click at [671, 513] on span "Termin hat nicht stattgefunden" at bounding box center [700, 517] width 92 height 9
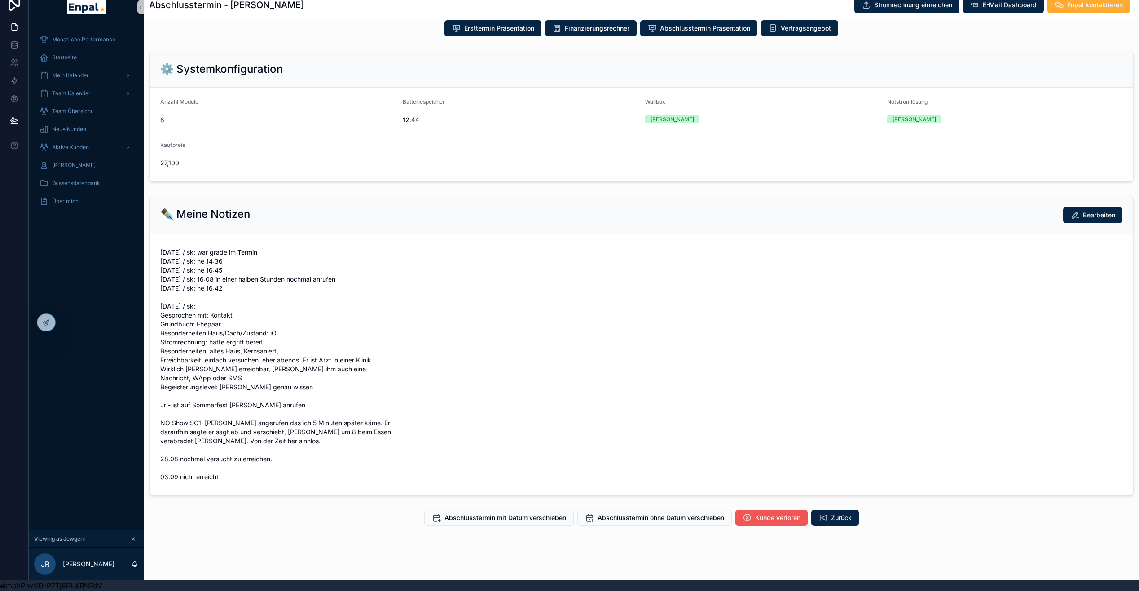
click at [755, 513] on span "Kunde verloren" at bounding box center [777, 517] width 45 height 9
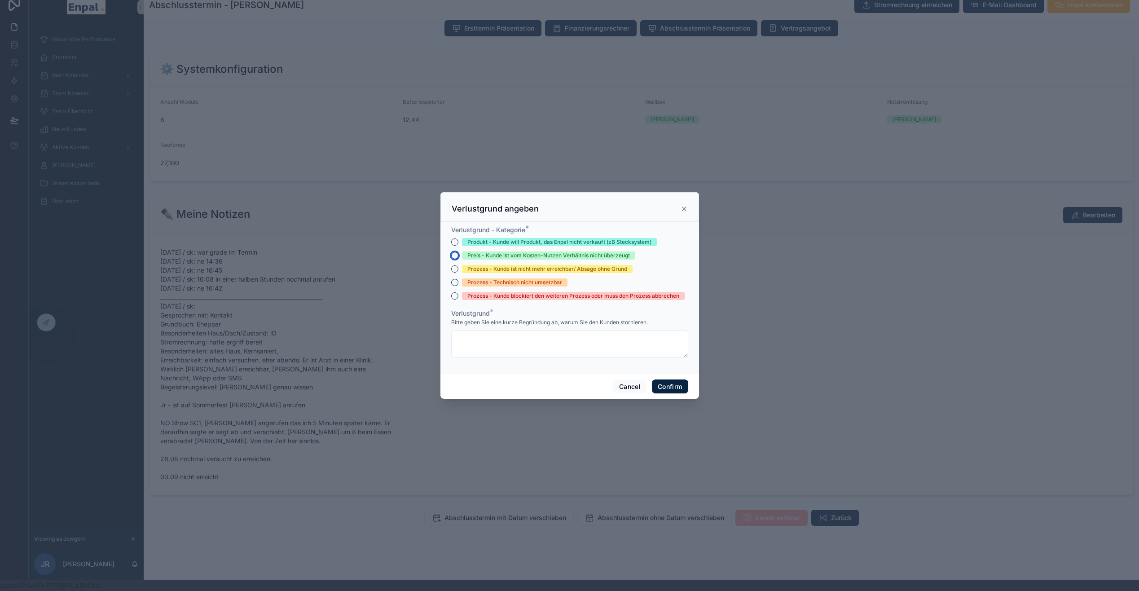
click at [453, 259] on button "Preis - Kunde ist vom Kosten-Nutzen Verhältnis nicht überzeugt" at bounding box center [454, 255] width 7 height 7
click at [467, 344] on textarea at bounding box center [569, 343] width 237 height 27
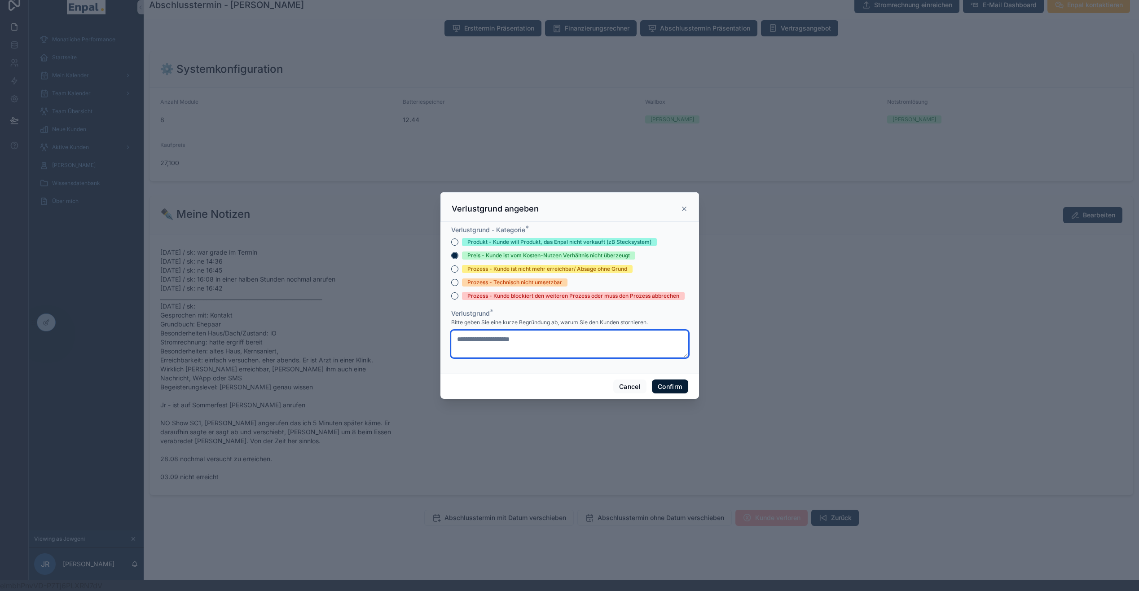
type textarea "**********"
click at [664, 391] on button "Confirm" at bounding box center [670, 386] width 36 height 14
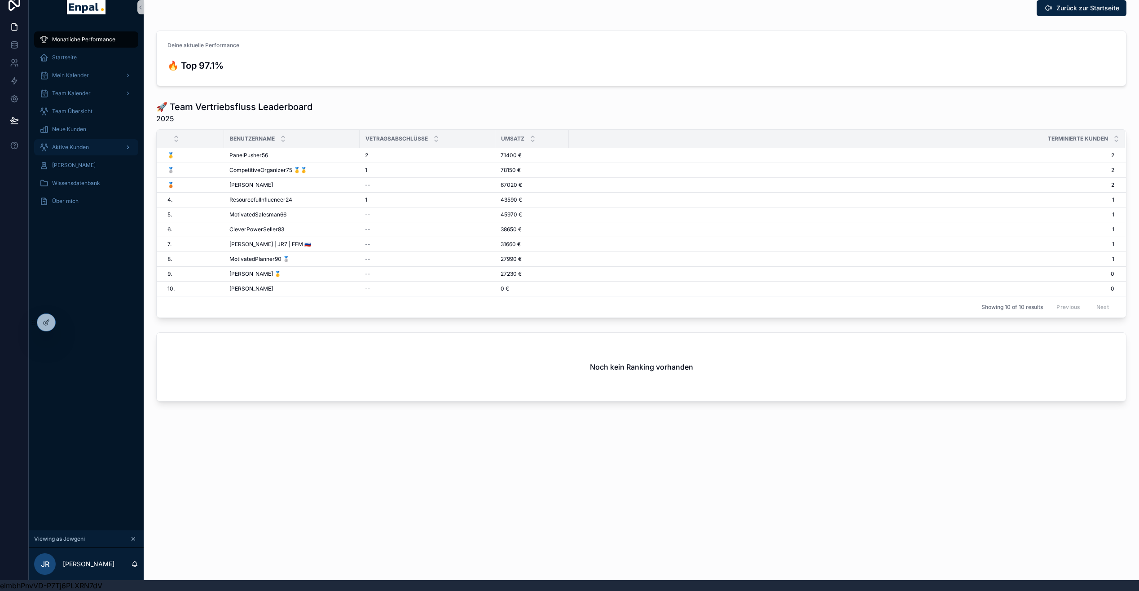
click at [76, 144] on span "Aktive Kunden" at bounding box center [70, 147] width 37 height 7
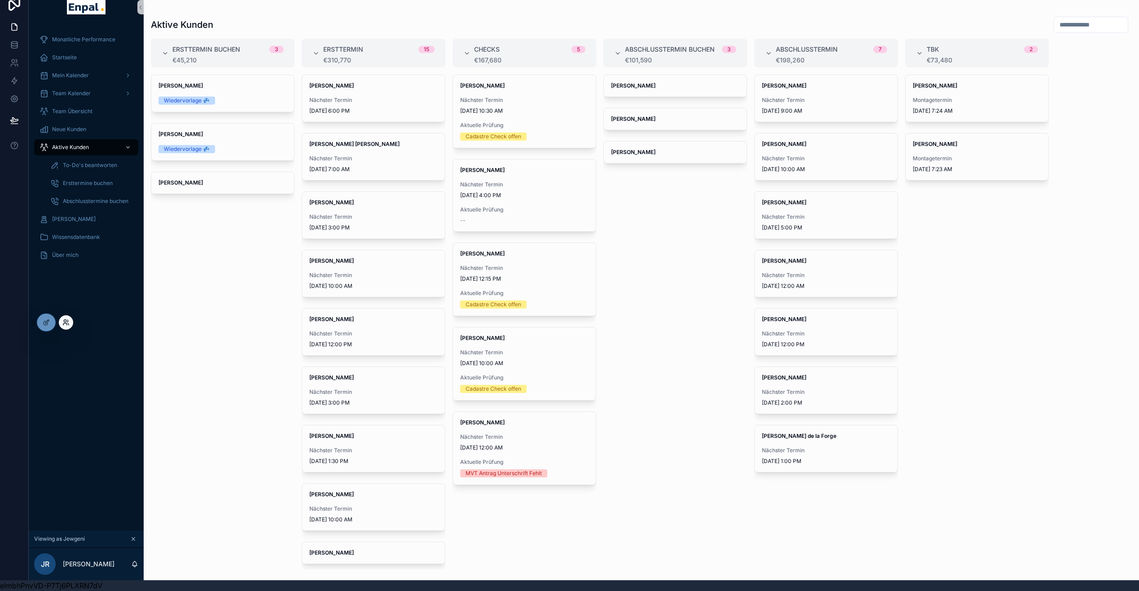
click at [64, 323] on icon at bounding box center [65, 324] width 4 height 2
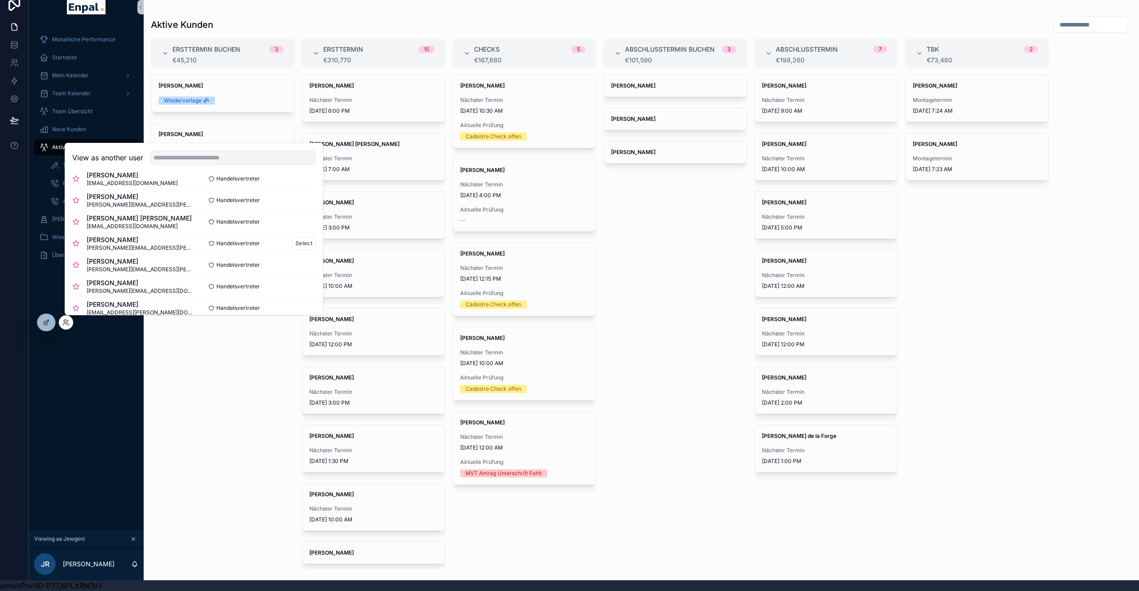
scroll to position [140, 0]
click at [292, 223] on button "Select" at bounding box center [303, 222] width 23 height 13
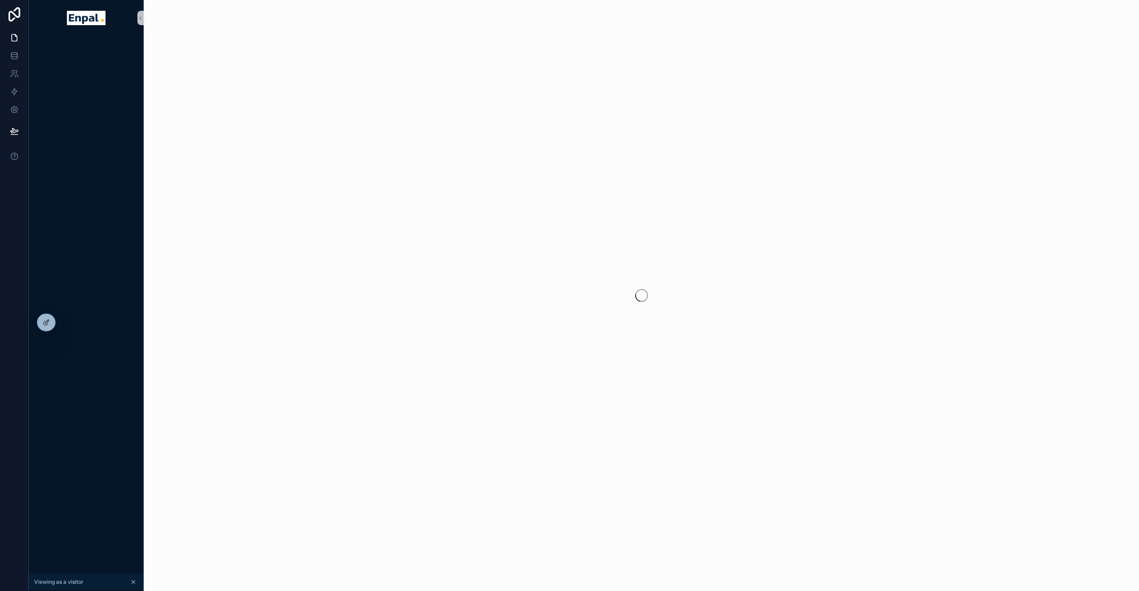
scroll to position [18, 7]
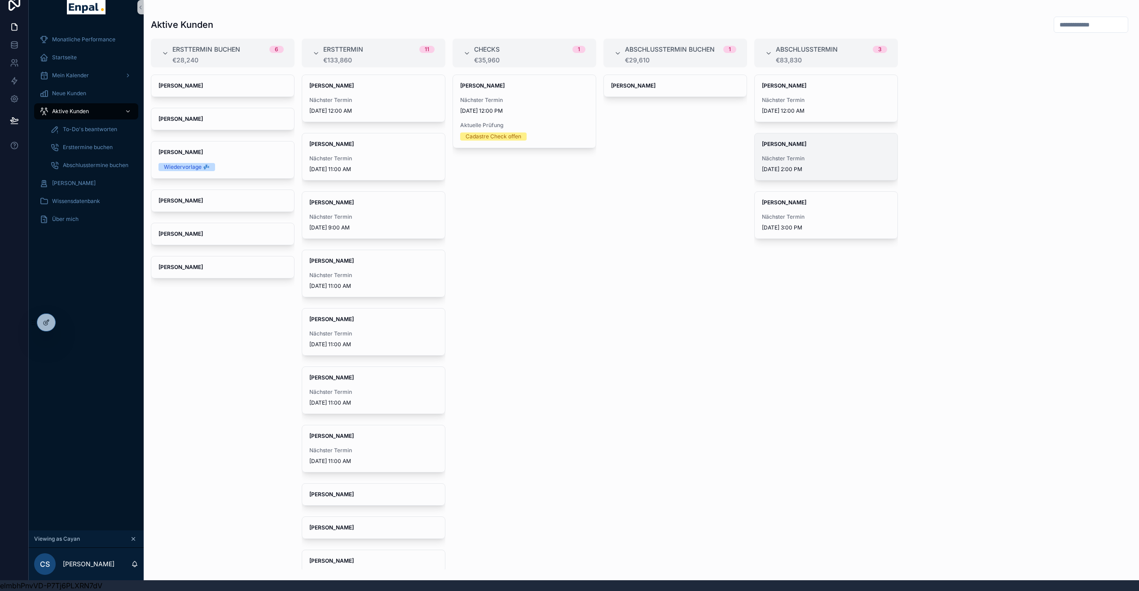
click at [853, 155] on span "Nächster Termin" at bounding box center [826, 158] width 128 height 7
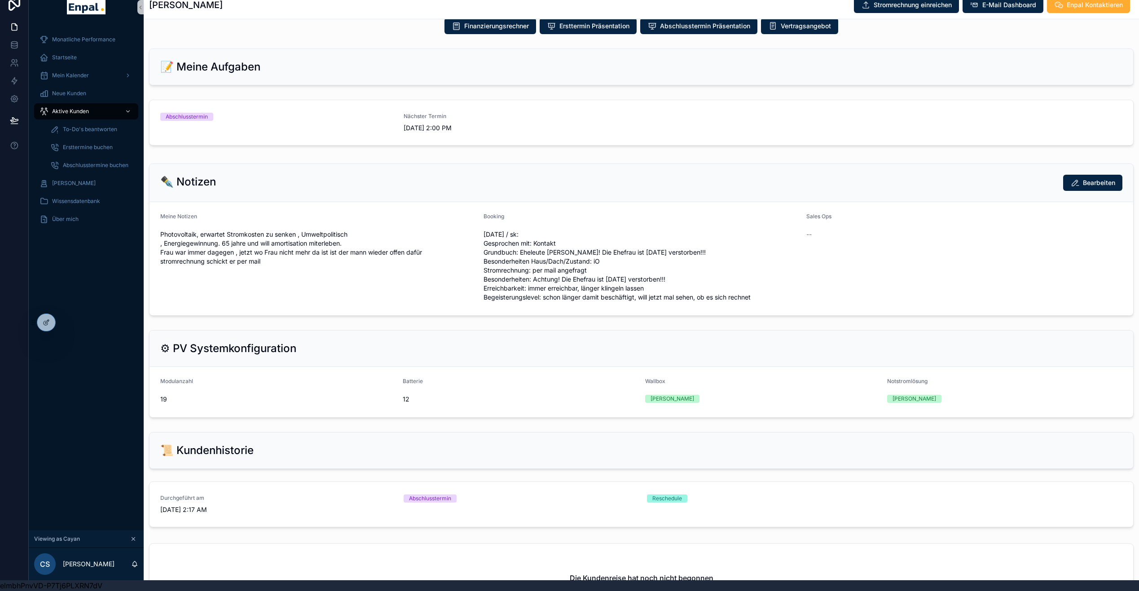
scroll to position [435, 0]
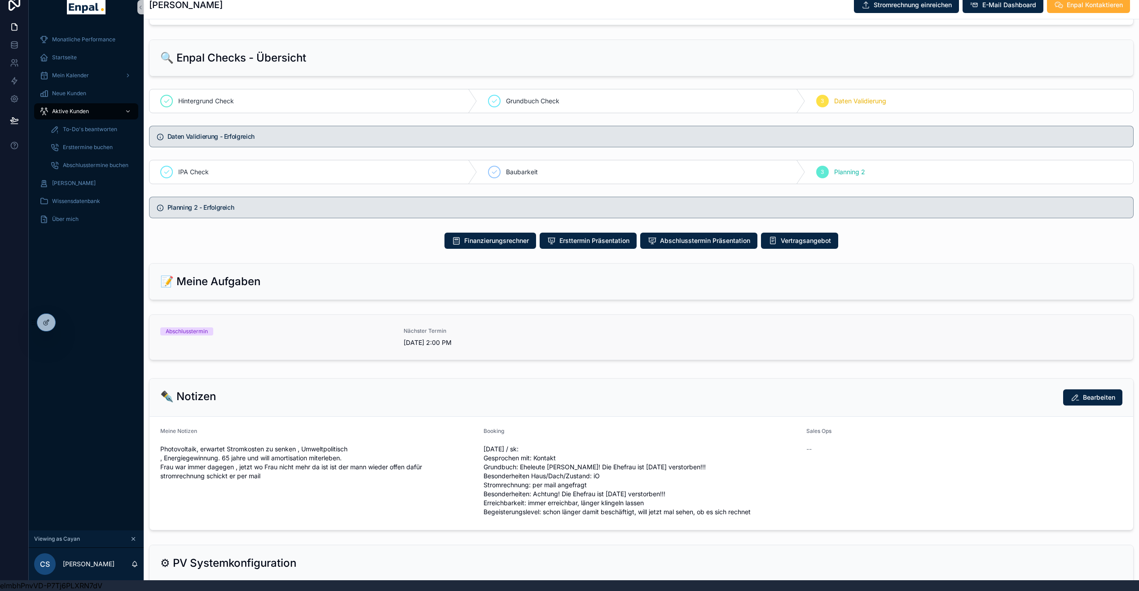
click at [603, 342] on span "9/27/2025 2:00 PM" at bounding box center [519, 342] width 232 height 9
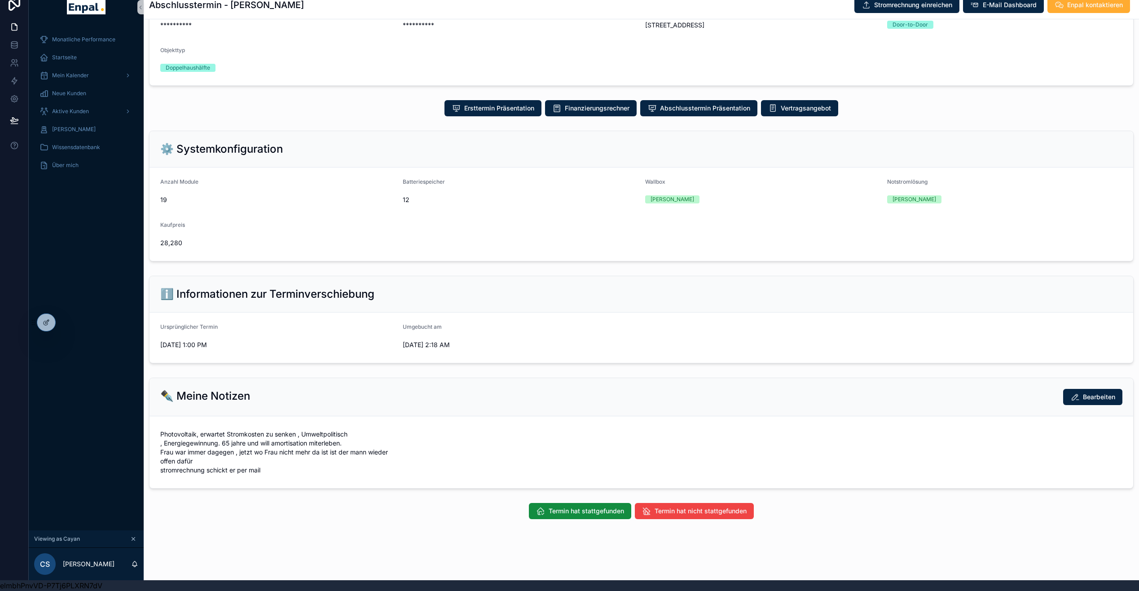
scroll to position [160, 0]
click at [592, 517] on button "Termin hat stattgefunden" at bounding box center [580, 511] width 102 height 16
click at [509, 504] on button "Erfolgreich" at bounding box center [528, 511] width 59 height 16
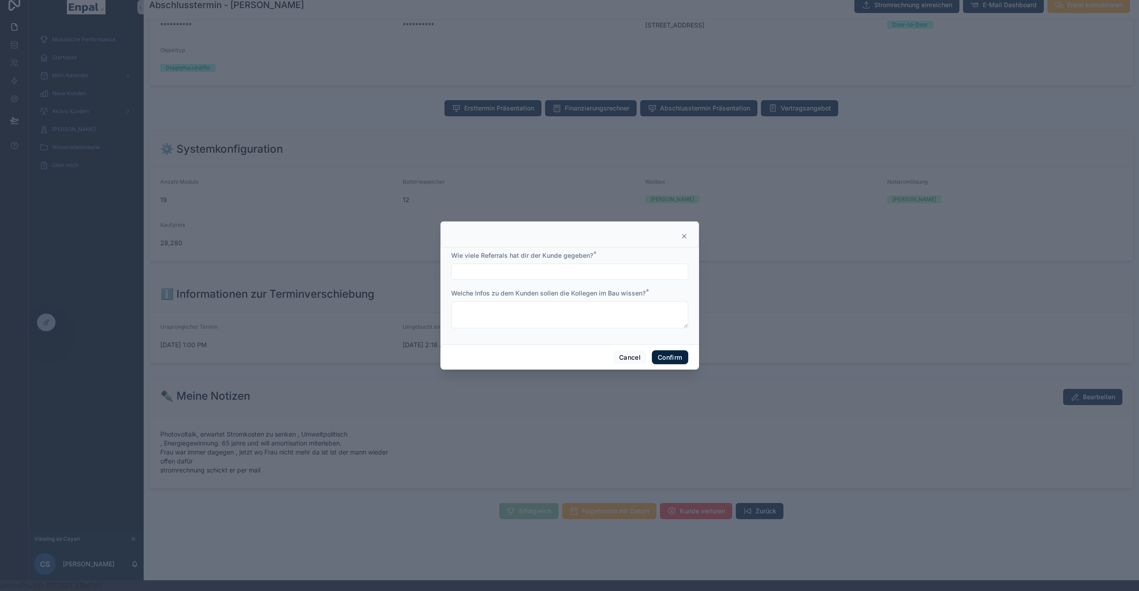
click at [563, 274] on input "text" at bounding box center [569, 271] width 236 height 13
type input "***"
click at [642, 316] on textarea at bounding box center [569, 314] width 237 height 27
type textarea "*"
click at [667, 363] on button "Confirm" at bounding box center [670, 357] width 36 height 14
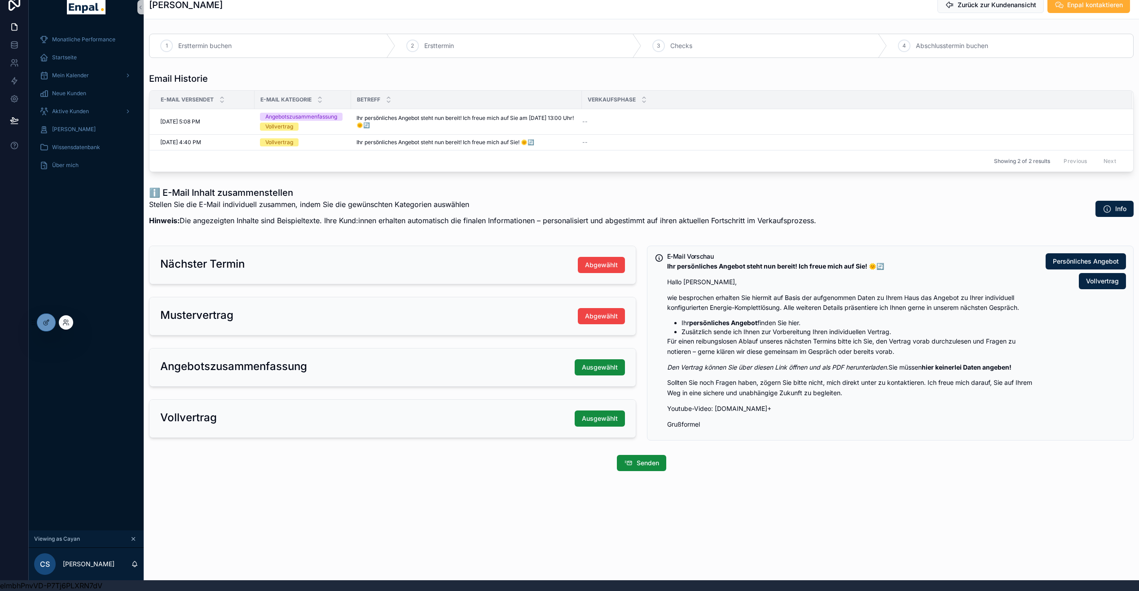
click at [70, 322] on div at bounding box center [66, 322] width 14 height 14
click at [63, 323] on icon at bounding box center [65, 322] width 7 height 7
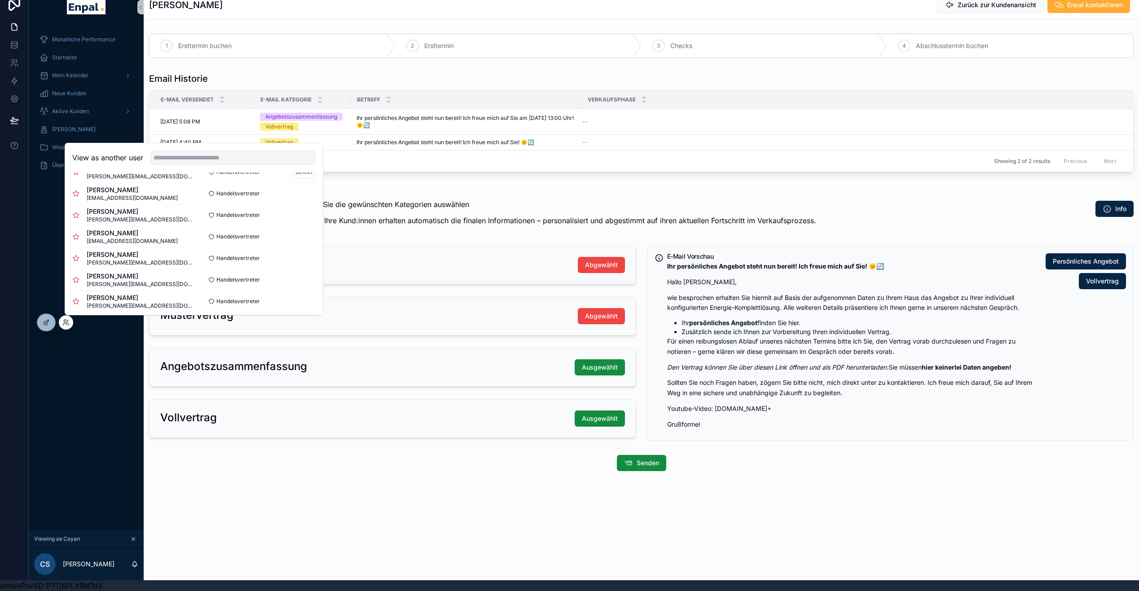
scroll to position [142, 0]
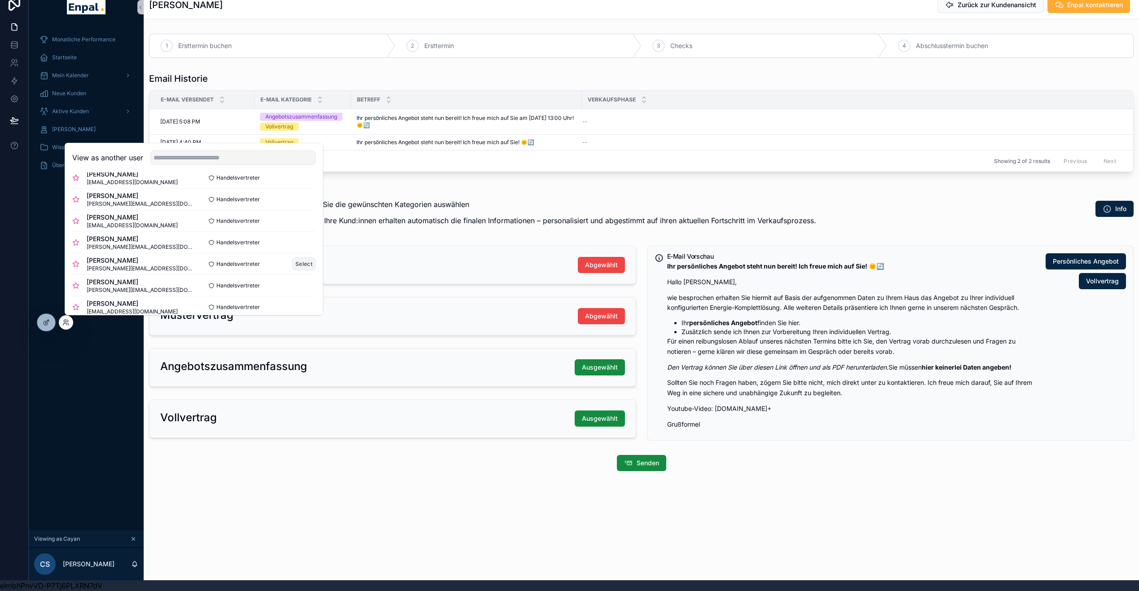
click at [292, 261] on button "Select" at bounding box center [303, 263] width 23 height 13
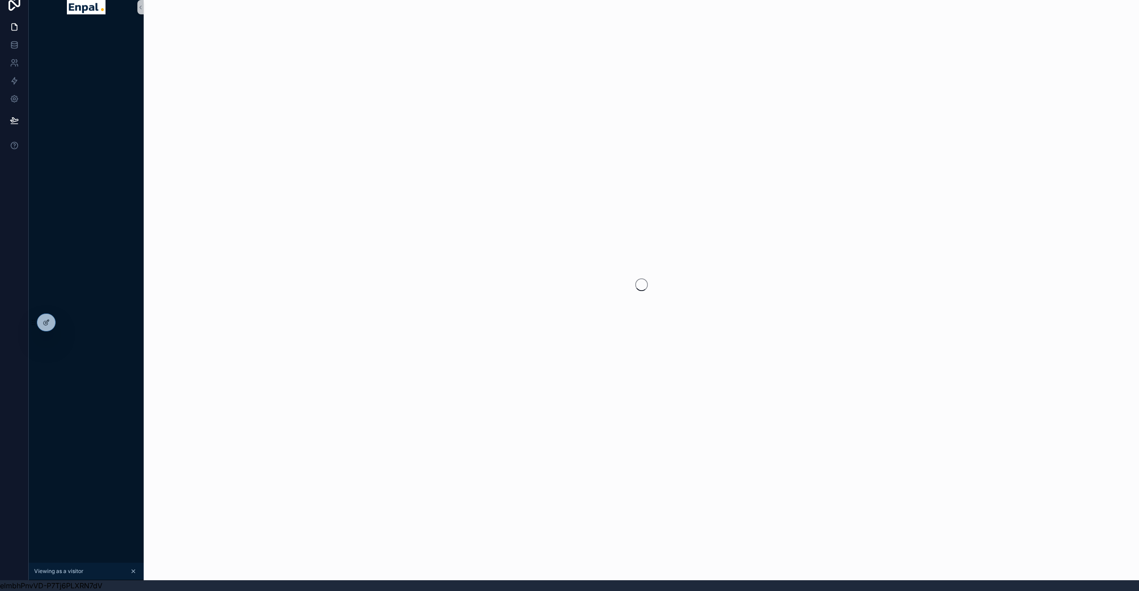
scroll to position [18, 7]
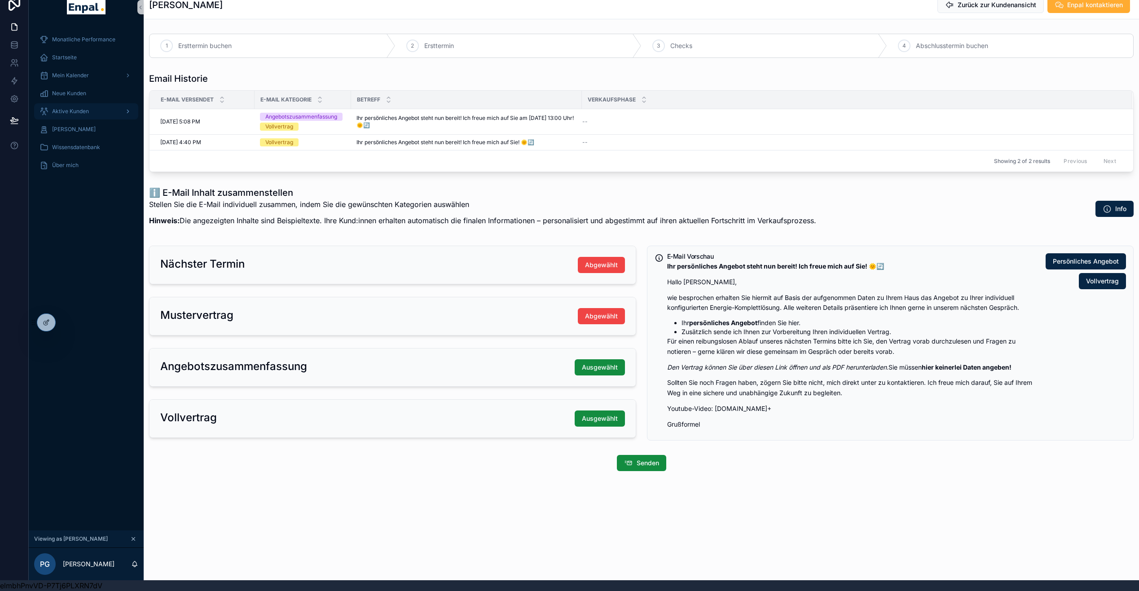
click at [53, 108] on span "Aktive Kunden" at bounding box center [70, 111] width 37 height 7
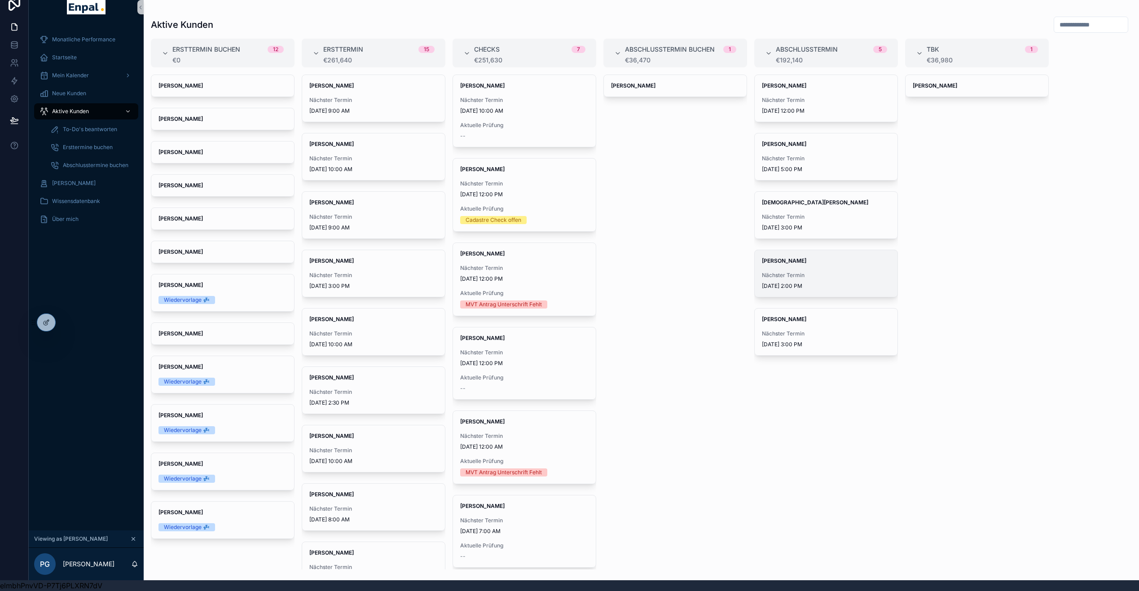
click at [815, 262] on div "[PERSON_NAME] Nächster Termin [DATE] 2:00 PM" at bounding box center [825, 273] width 143 height 47
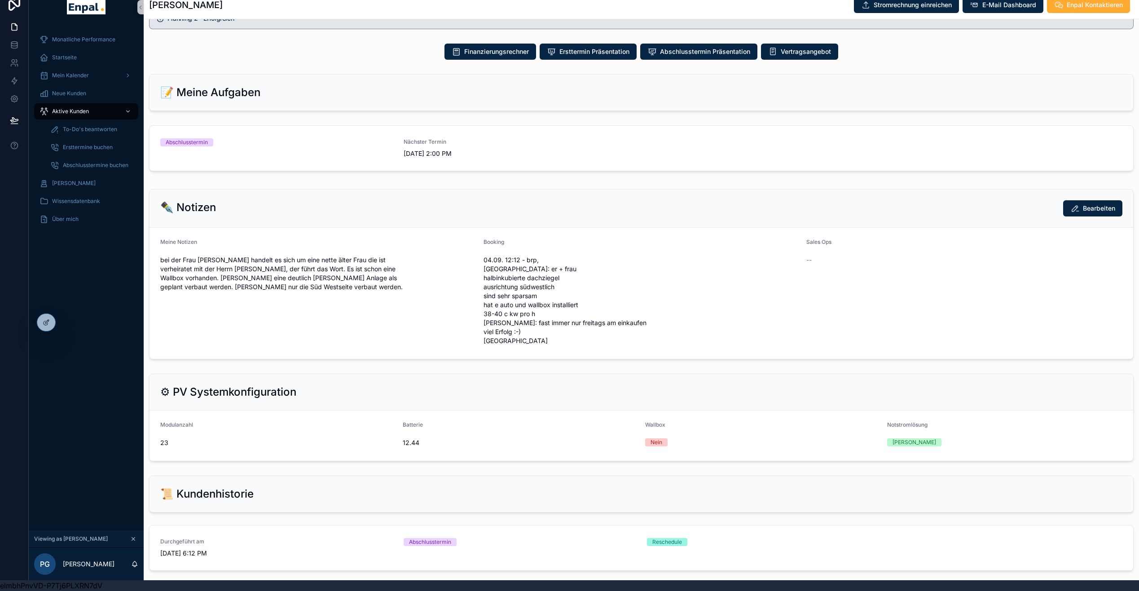
scroll to position [399, 0]
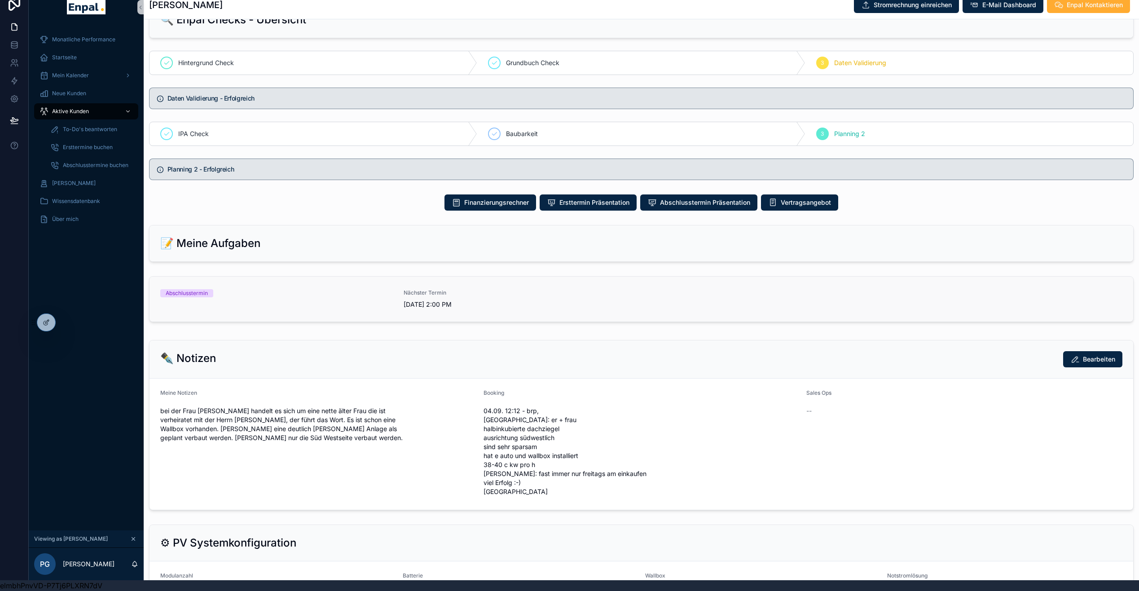
click at [529, 302] on span "[DATE] 2:00 PM" at bounding box center [519, 304] width 232 height 9
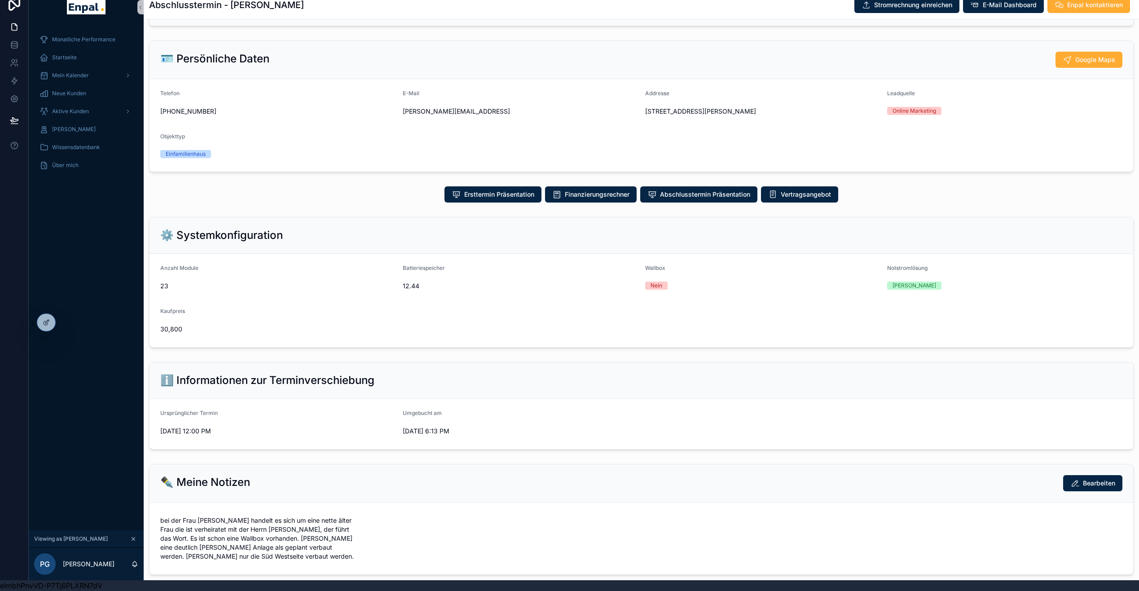
scroll to position [124, 0]
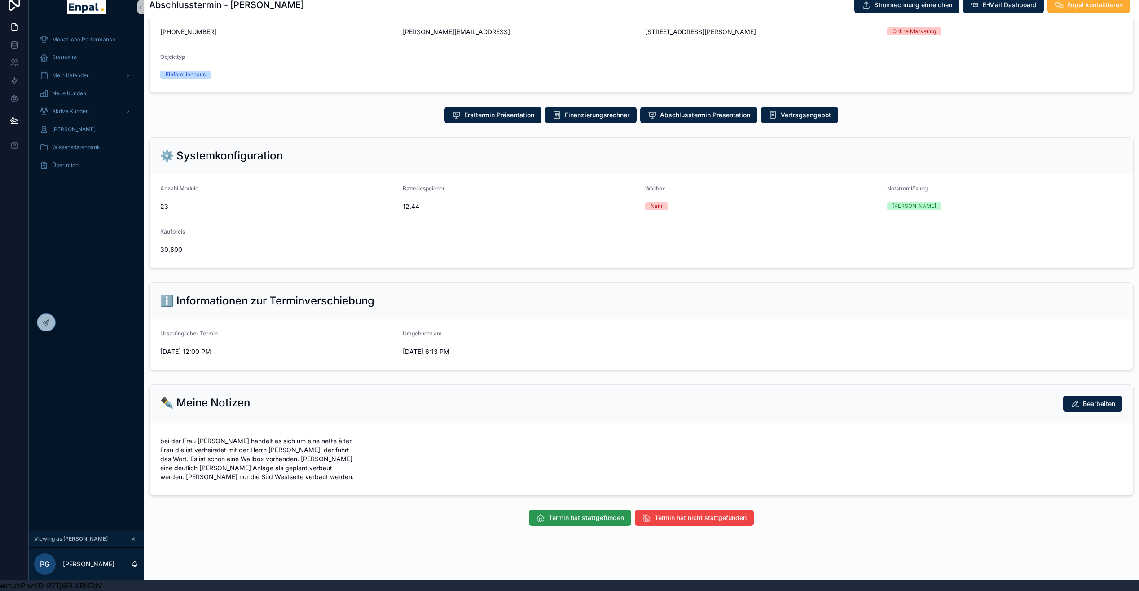
click at [592, 513] on span "Termin hat stattgefunden" at bounding box center [585, 517] width 75 height 9
click at [600, 514] on span "Folgetermin mit Datum" at bounding box center [615, 517] width 67 height 9
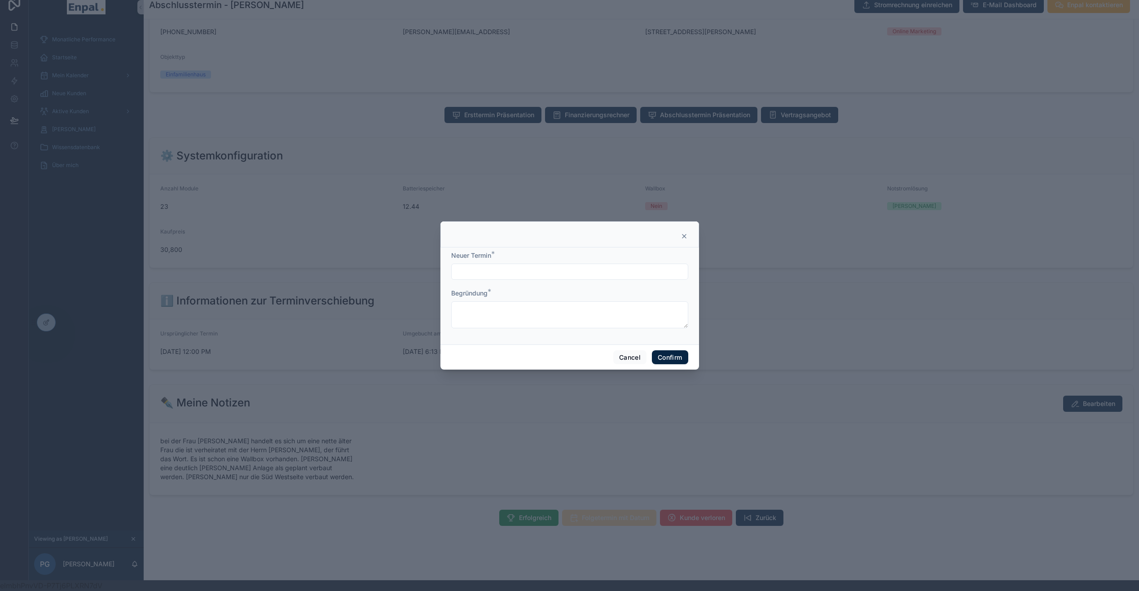
click at [521, 278] on input "text" at bounding box center [569, 271] width 236 height 13
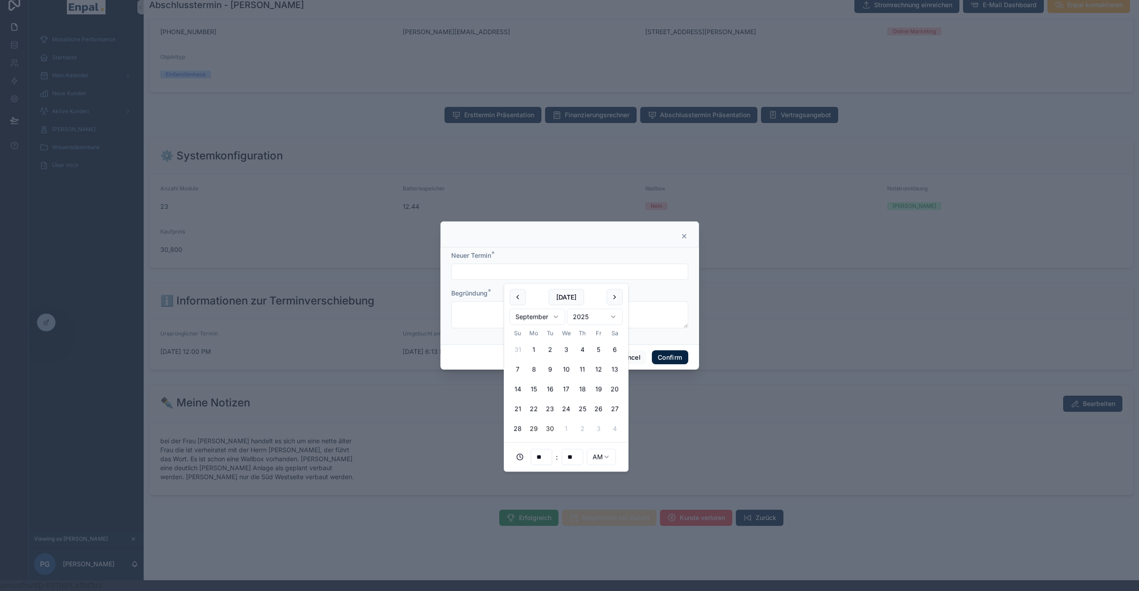
click at [547, 429] on button "30" at bounding box center [550, 429] width 16 height 16
click at [525, 276] on input "**********" at bounding box center [569, 271] width 236 height 13
click at [543, 460] on input "**" at bounding box center [541, 457] width 21 height 13
click at [538, 354] on div "03" at bounding box center [541, 352] width 40 height 14
type input "**********"
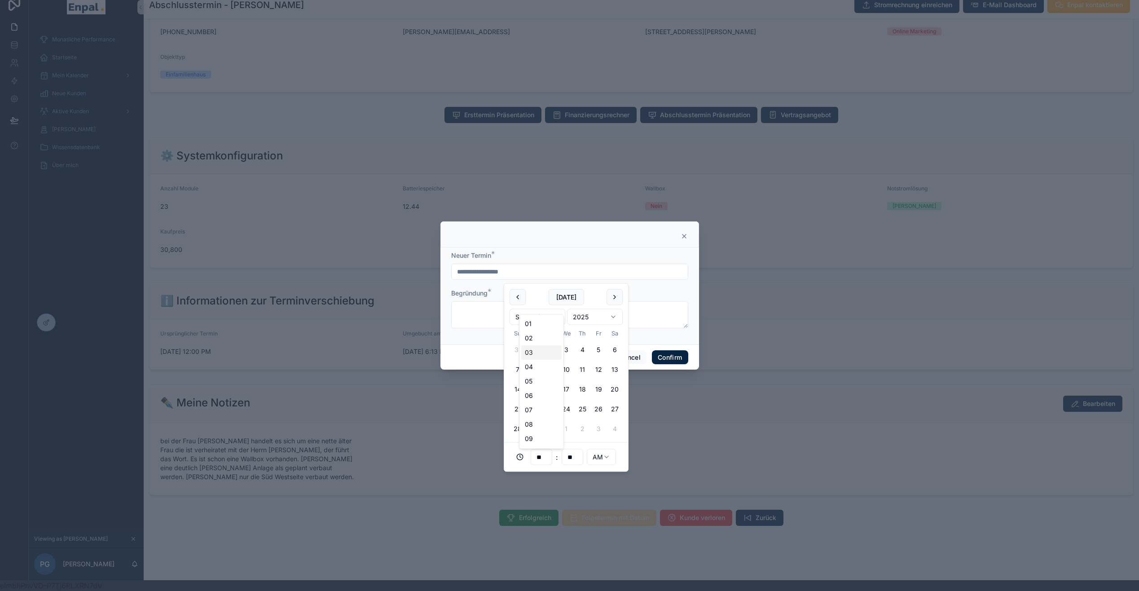
type input "**"
click at [604, 452] on html "**********" at bounding box center [569, 289] width 1139 height 601
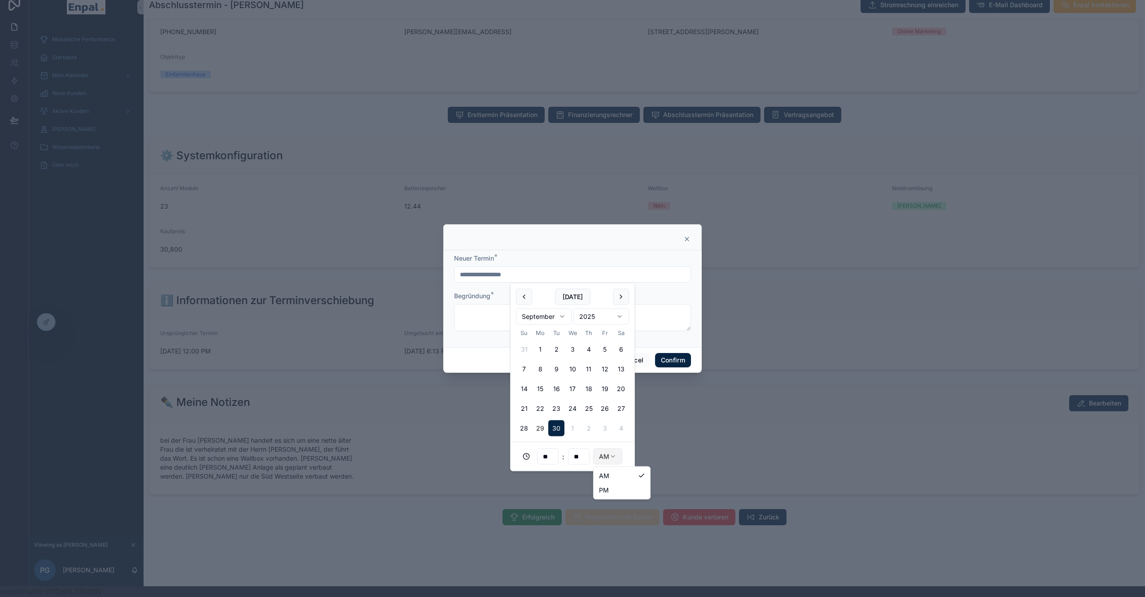
type input "**********"
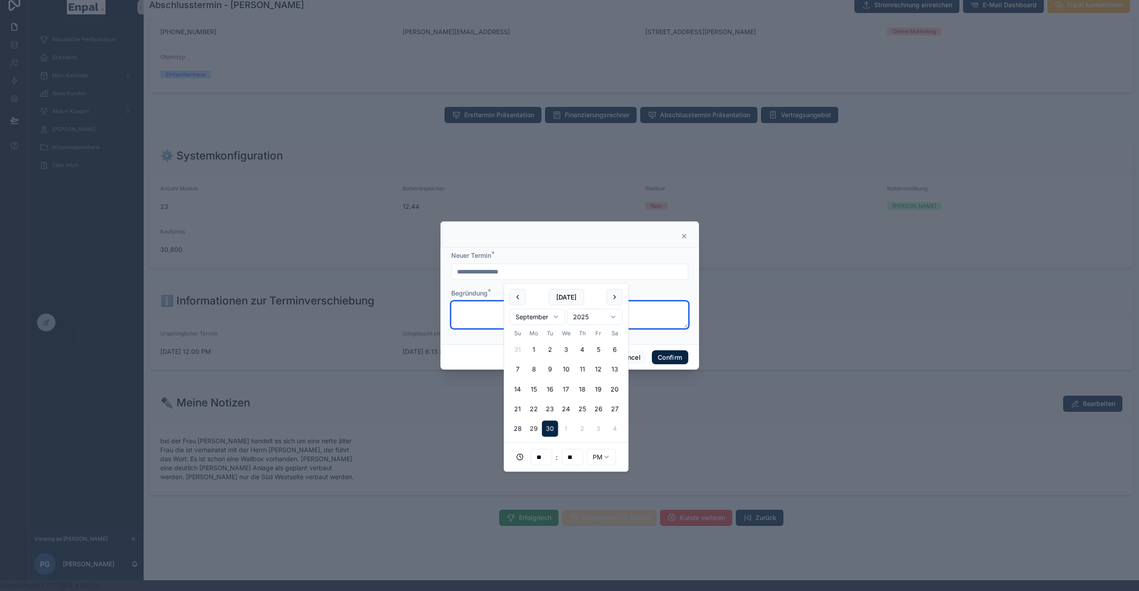
click at [482, 306] on textarea at bounding box center [569, 314] width 237 height 27
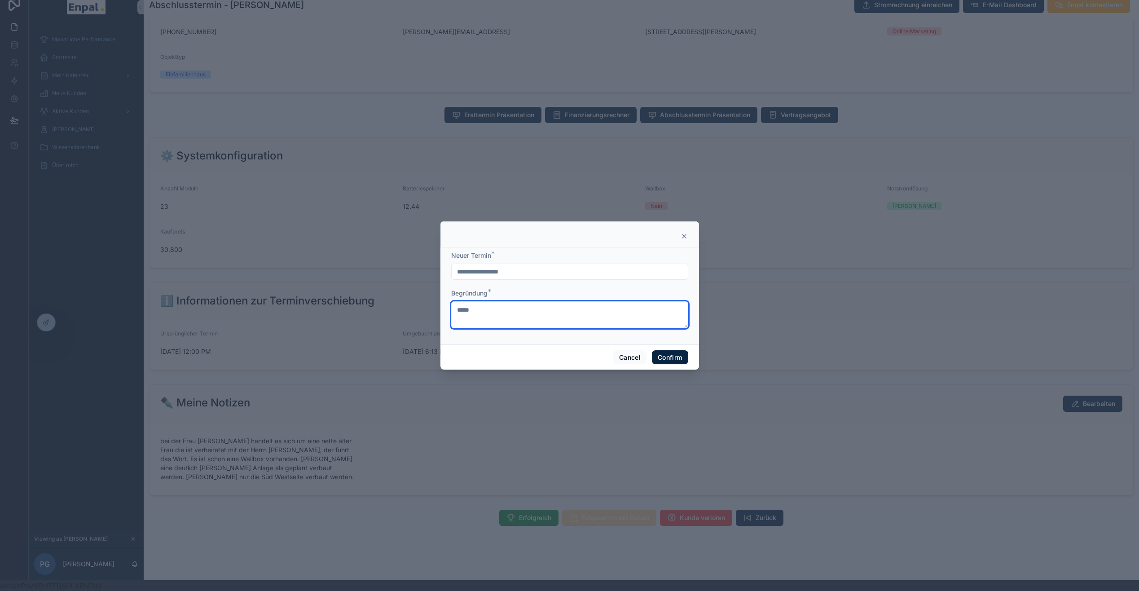
type textarea "*****"
type textarea "**********"
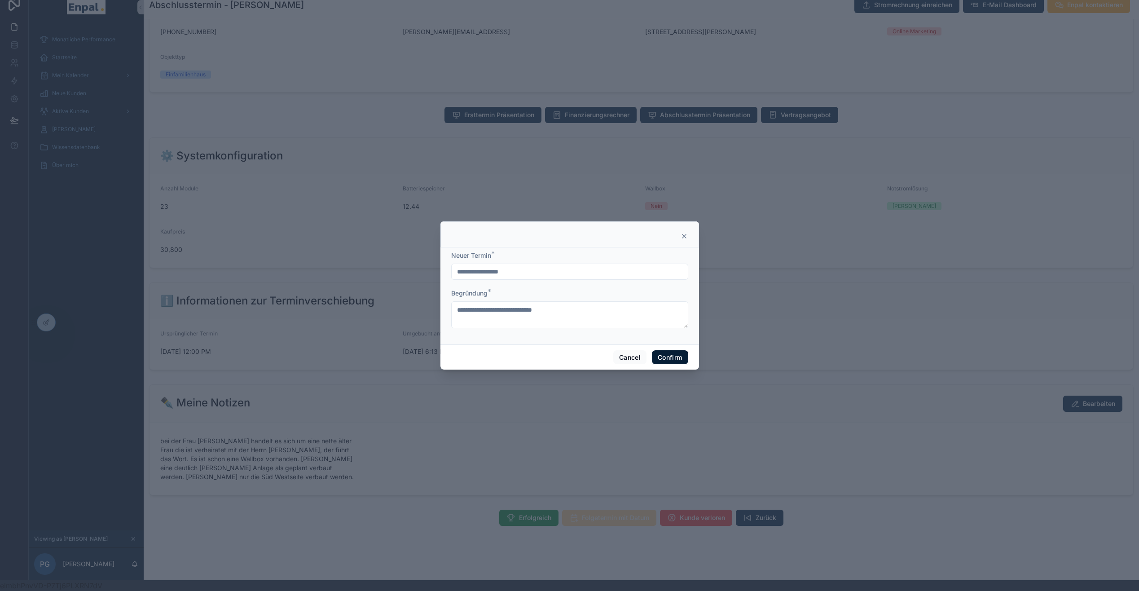
click at [674, 354] on button "Confirm" at bounding box center [670, 357] width 36 height 14
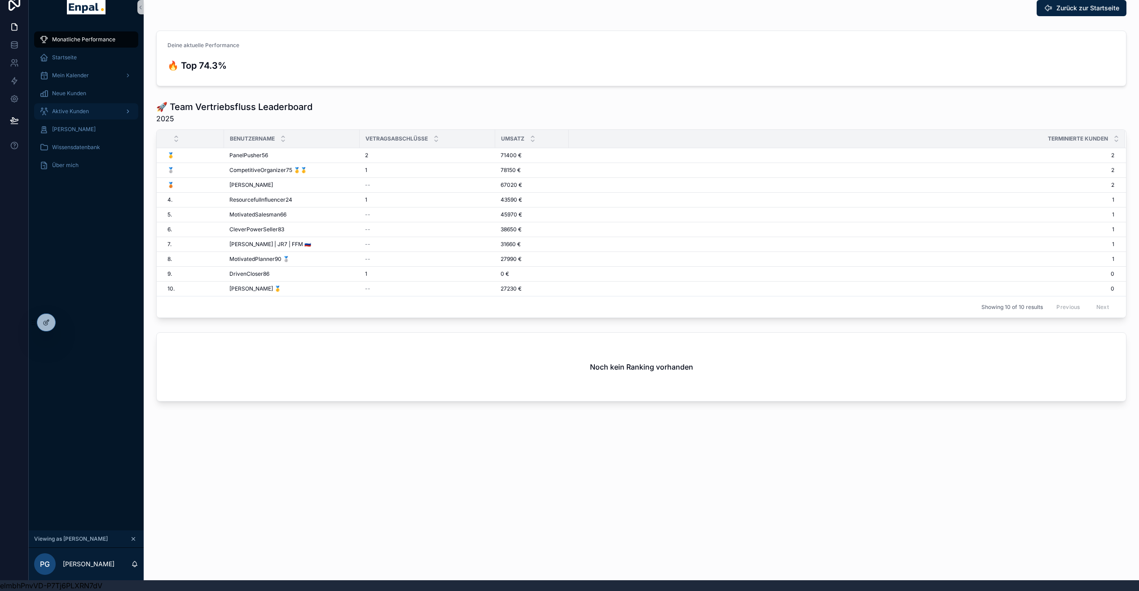
click at [79, 112] on span "Aktive Kunden" at bounding box center [70, 111] width 37 height 7
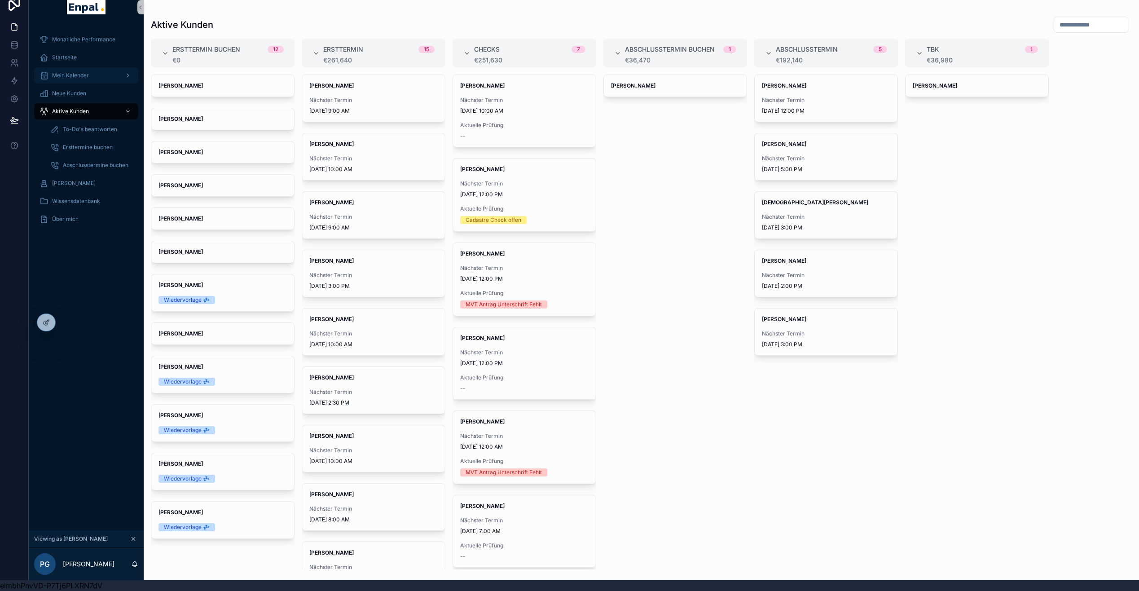
click at [83, 77] on span "Mein Kalender" at bounding box center [70, 75] width 37 height 7
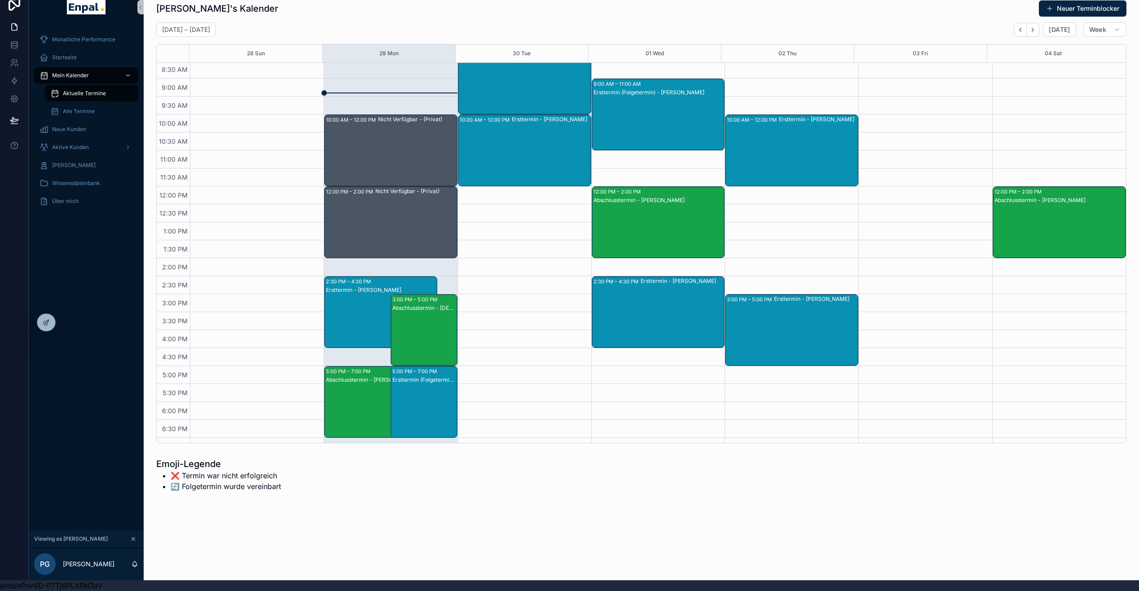
scroll to position [35, 0]
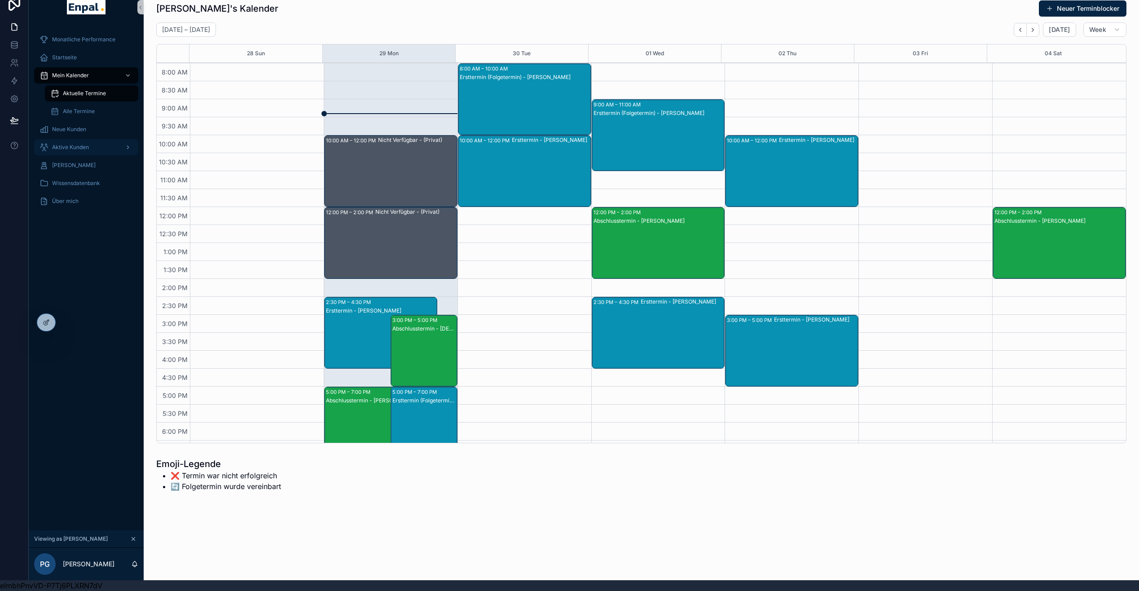
click at [93, 152] on div "Aktive Kunden" at bounding box center [85, 147] width 93 height 14
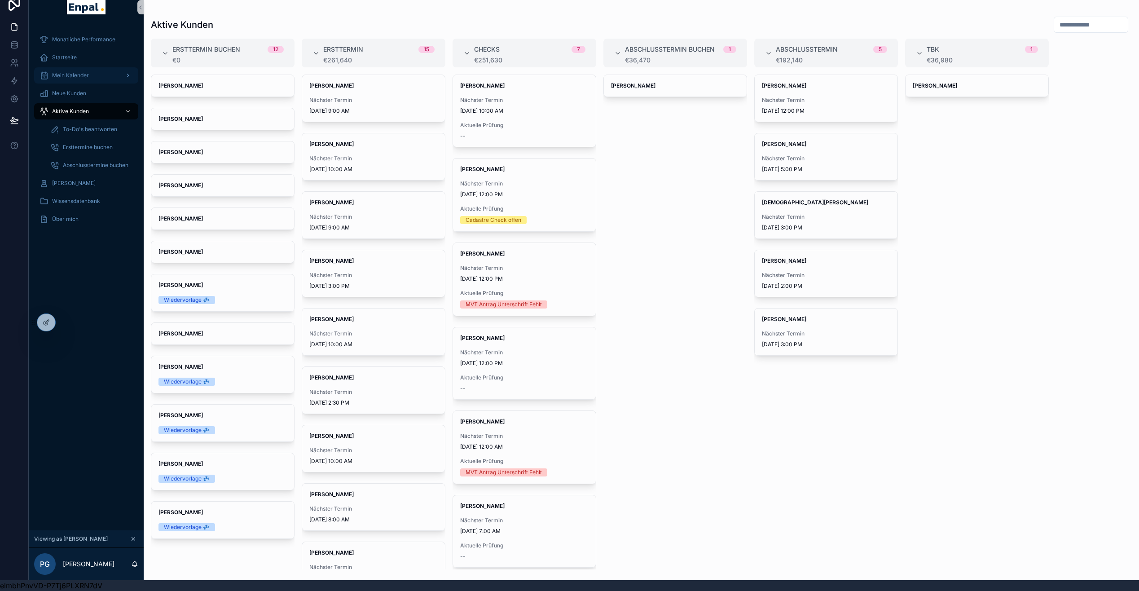
click at [92, 79] on div "Mein Kalender" at bounding box center [85, 75] width 93 height 14
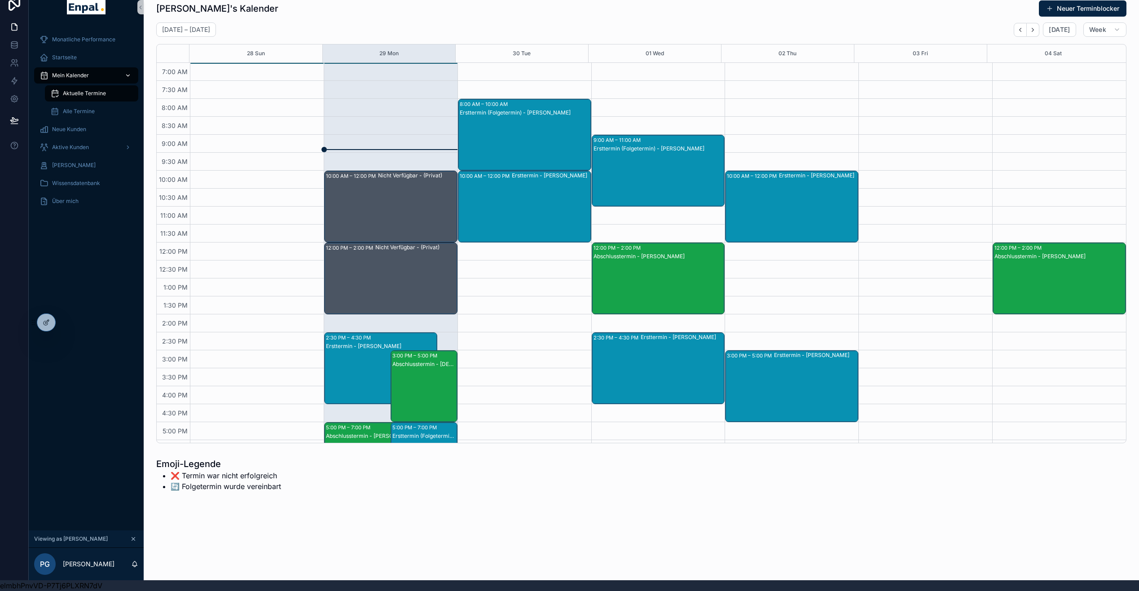
scroll to position [153, 0]
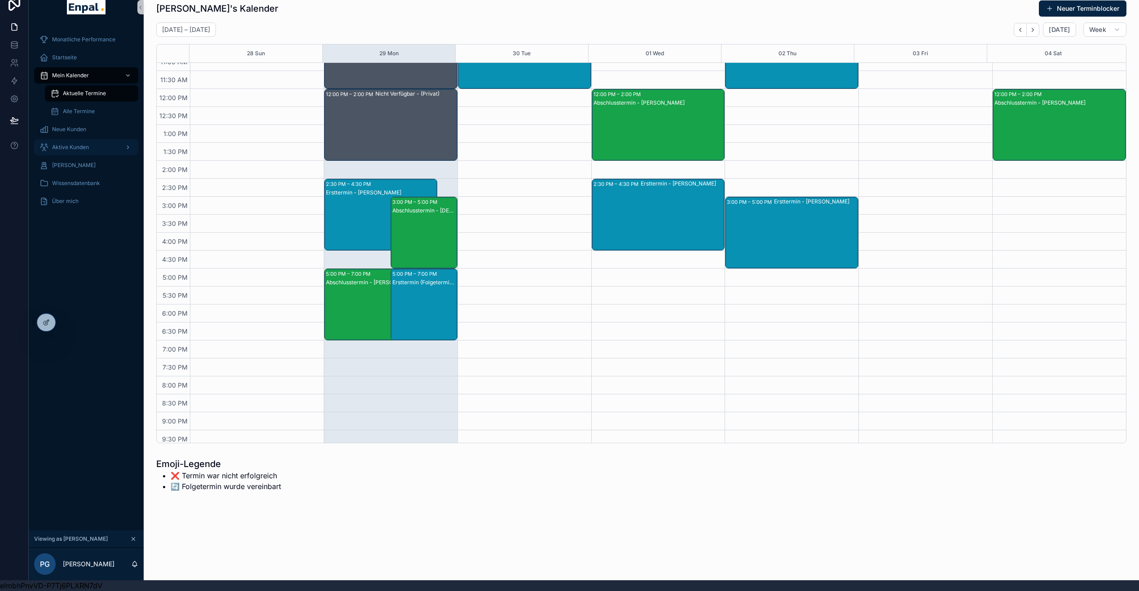
click at [76, 144] on span "Aktive Kunden" at bounding box center [70, 147] width 37 height 7
